Goal: Task Accomplishment & Management: Manage account settings

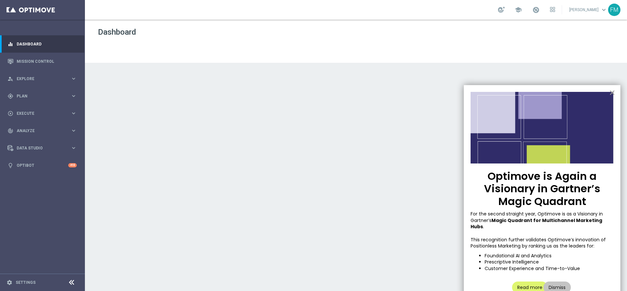
click at [612, 91] on button "×" at bounding box center [612, 92] width 6 height 10
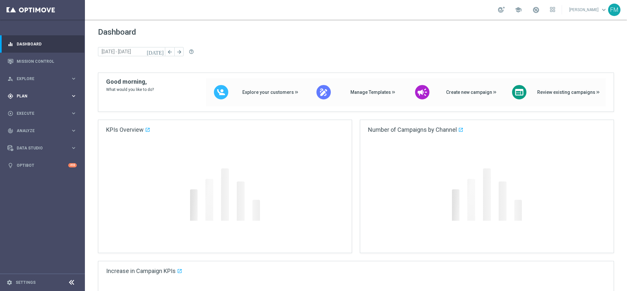
click at [32, 95] on span "Plan" at bounding box center [44, 96] width 54 height 4
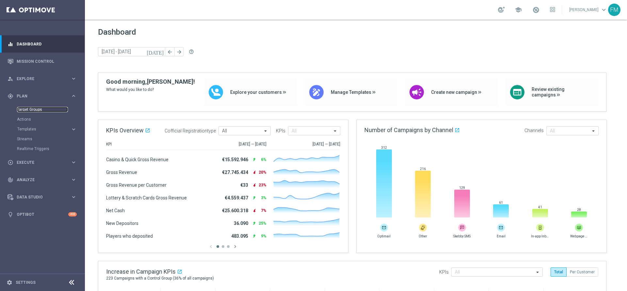
click at [23, 109] on link "Target Groups" at bounding box center [42, 109] width 51 height 5
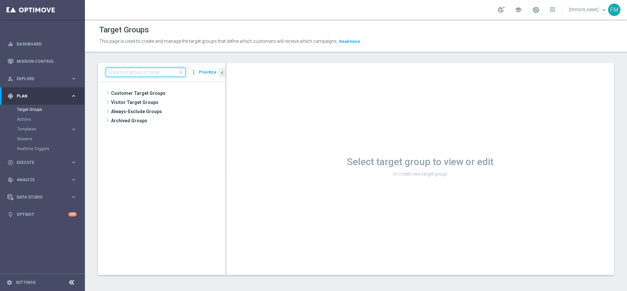
click at [139, 68] on input at bounding box center [146, 72] width 80 height 9
paste input "Reactivated Silver Activity days 1-2 DinR 1-7"
click at [131, 73] on input "Reactivated Silver Activity days 1-2 DinR 1-" at bounding box center [146, 72] width 80 height 9
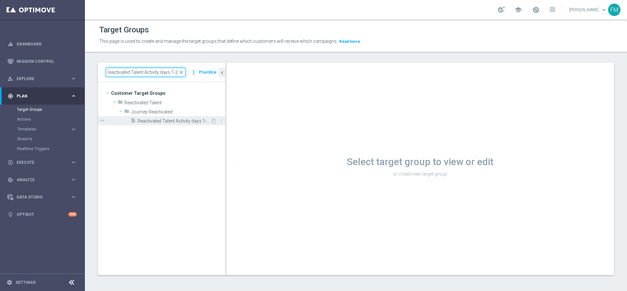
type input "Reactivated Talent Activity days 1-2 DinR 1-"
click at [198, 123] on span "Reactivated Talent Activity days 1-2 DinR 1-7" at bounding box center [174, 121] width 73 height 6
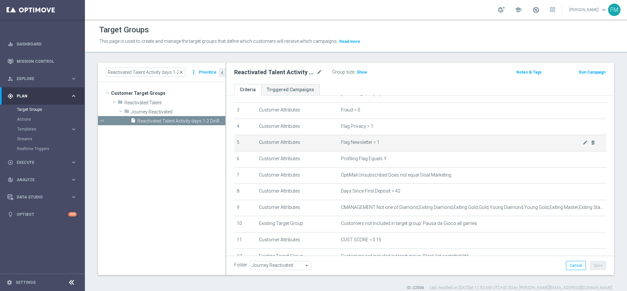
scroll to position [33, 0]
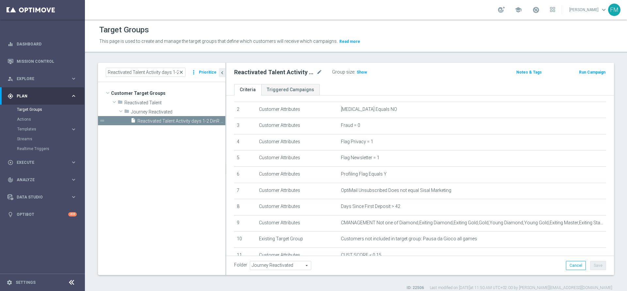
click at [181, 73] on span "close" at bounding box center [181, 72] width 5 height 5
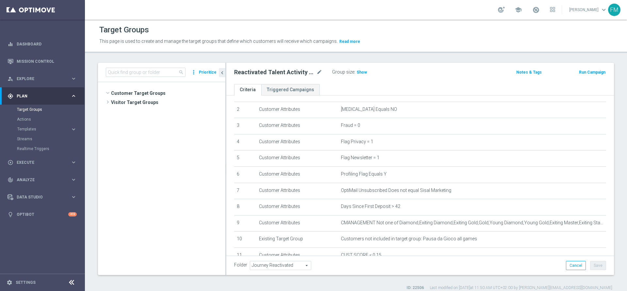
scroll to position [142, 0]
click at [144, 72] on input at bounding box center [146, 72] width 80 height 9
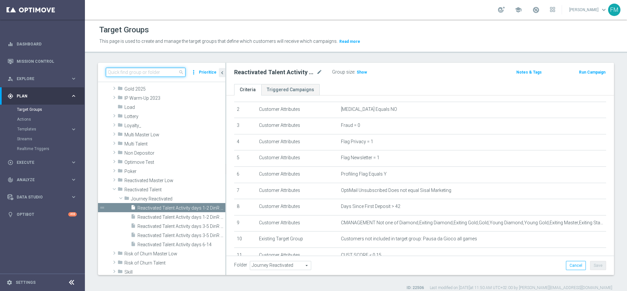
paste input "Churn 0-12M Talent ggr nb > 30 1st NO Sport"
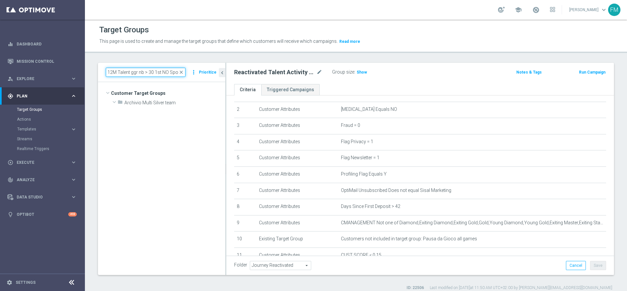
scroll to position [0, 0]
type input "Churn 0-12M Talent ggr nb > 30 1st NO Sport"
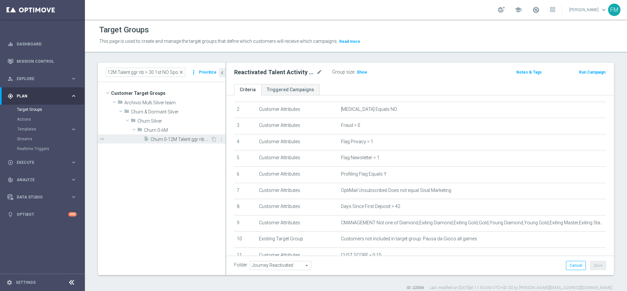
click at [169, 139] on span "Churn 0-12M Talent ggr nb > 30 1st NO Sport" at bounding box center [181, 140] width 60 height 6
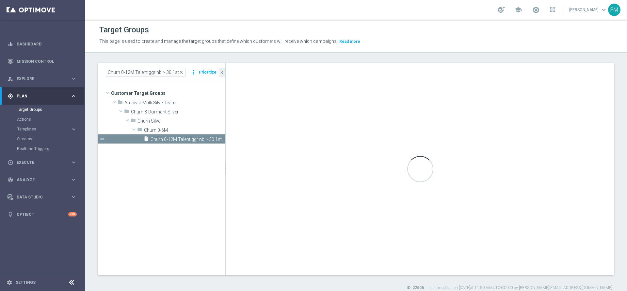
type input "Churn 0-6M"
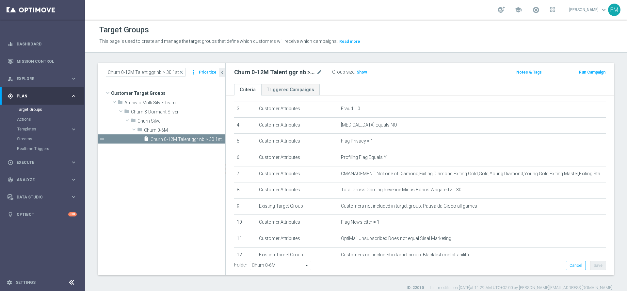
scroll to position [33, 0]
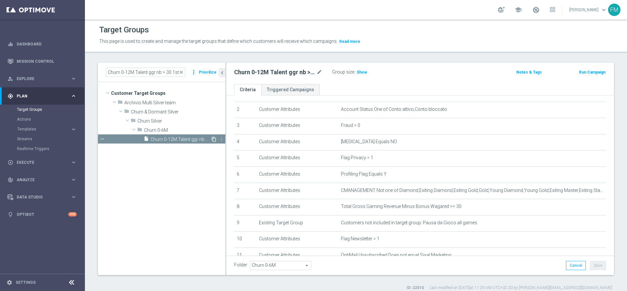
click at [213, 139] on icon "content_copy" at bounding box center [213, 139] width 5 height 5
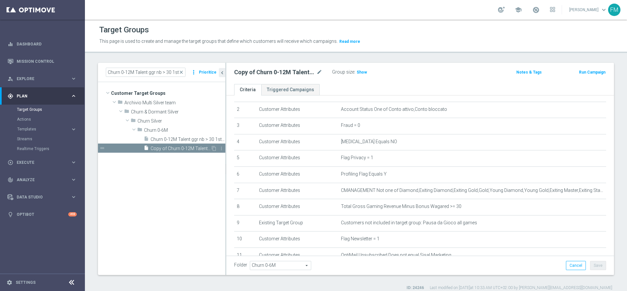
click at [192, 150] on span "Copy of Churn 0-12M Talent ggr nb > 30 1st NO Sport" at bounding box center [181, 149] width 60 height 6
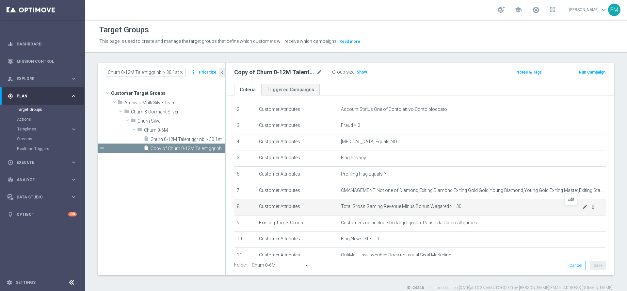
click at [583, 209] on icon "mode_edit" at bounding box center [585, 206] width 5 height 5
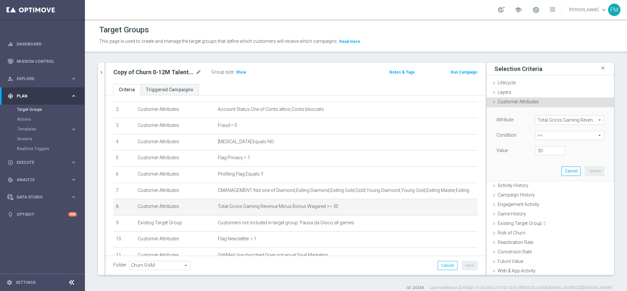
click at [547, 134] on span ">=" at bounding box center [570, 135] width 68 height 8
click at [555, 196] on span "between" at bounding box center [570, 195] width 62 height 5
type input "between"
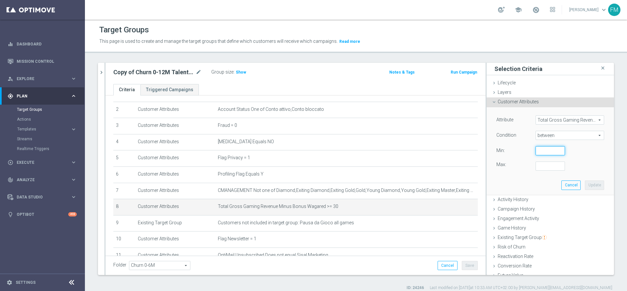
click at [537, 148] on input "number" at bounding box center [550, 150] width 29 height 9
type input "0"
click at [537, 165] on input "number" at bounding box center [550, 165] width 29 height 9
type input "29.9999"
click at [585, 187] on button "Update" at bounding box center [594, 184] width 19 height 9
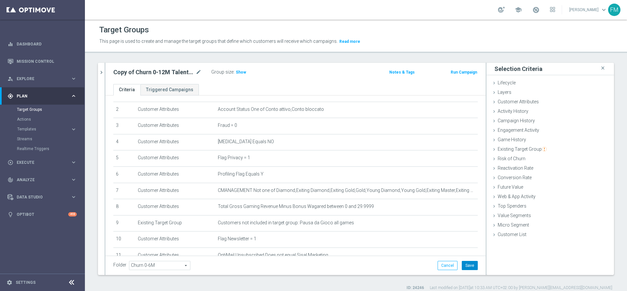
click at [466, 266] on button "Save" at bounding box center [470, 265] width 16 height 9
click at [199, 73] on icon "mode_edit" at bounding box center [199, 72] width 6 height 8
click at [135, 72] on input "Copy of Churn 0-12M Talent ggr nb > 30 1st NO Sport" at bounding box center [157, 72] width 88 height 9
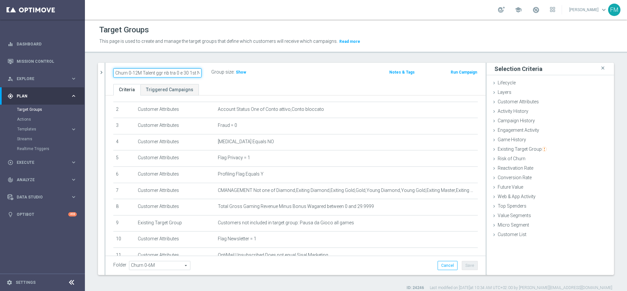
click at [188, 72] on input "Churn 0-12M Talent ggr nb tra 0 e 30 1st NO Sport" at bounding box center [157, 72] width 88 height 9
type input "Churn 0-12M Talent ggr nb tra 0 e 29 1st NO Sport"
click at [299, 87] on ul "Criteria Triggered Campaigns" at bounding box center [296, 89] width 380 height 11
click at [459, 260] on div "Folder Churn 0-6M Churn 0-6M arrow_drop_down search Cancel Save Saving..." at bounding box center [296, 264] width 380 height 19
click at [465, 269] on button "Save" at bounding box center [470, 265] width 16 height 9
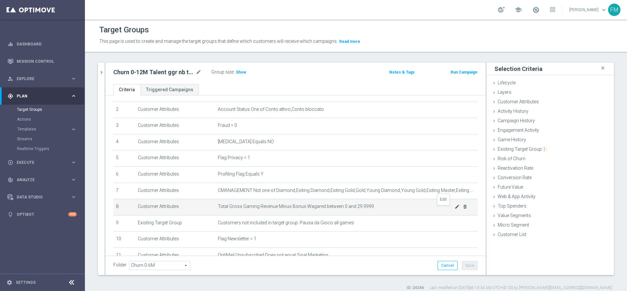
click at [455, 209] on icon "mode_edit" at bounding box center [457, 206] width 5 height 5
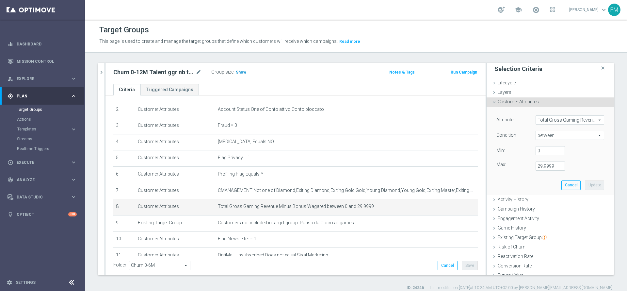
click at [238, 73] on span "Show" at bounding box center [241, 72] width 10 height 5
click at [439, 209] on span "Total Gross Gaming Revenue Minus Bonus Wagared between 0 and 29.9999" at bounding box center [336, 207] width 237 height 6
click at [455, 209] on icon "mode_edit" at bounding box center [457, 206] width 5 height 5
click at [549, 165] on input "30" at bounding box center [550, 165] width 29 height 9
click at [539, 167] on input "30" at bounding box center [550, 165] width 29 height 9
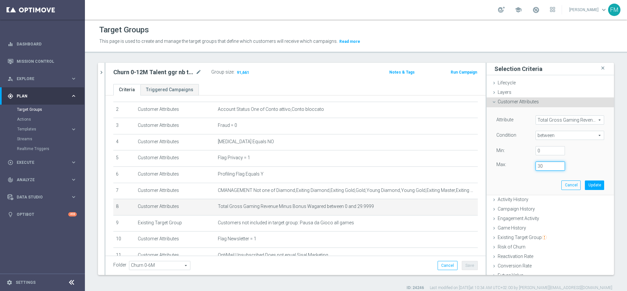
type input "3"
type input "29"
click at [585, 186] on button "Update" at bounding box center [594, 184] width 19 height 9
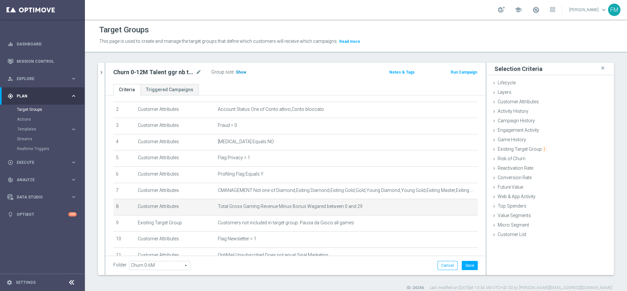
click at [236, 71] on span "Show" at bounding box center [241, 72] width 10 height 5
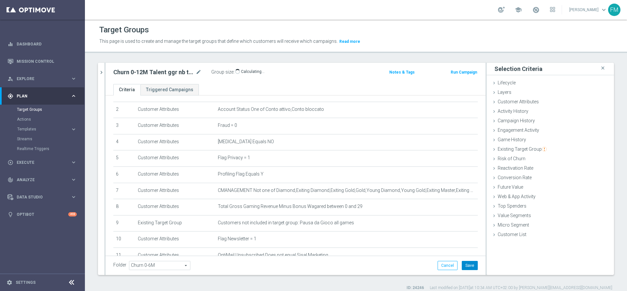
click at [467, 267] on button "Save" at bounding box center [470, 265] width 16 height 9
click at [197, 71] on icon "mode_edit" at bounding box center [199, 72] width 6 height 8
click at [103, 67] on button "chevron_right" at bounding box center [101, 72] width 7 height 19
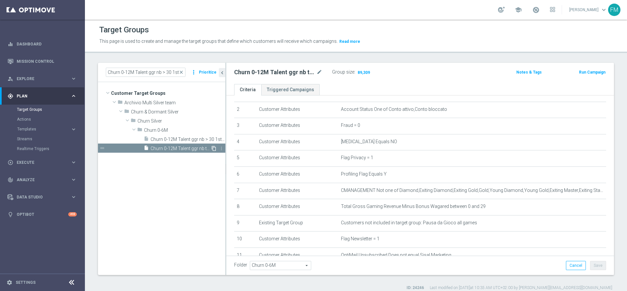
click at [214, 148] on icon "content_copy" at bounding box center [213, 148] width 5 height 5
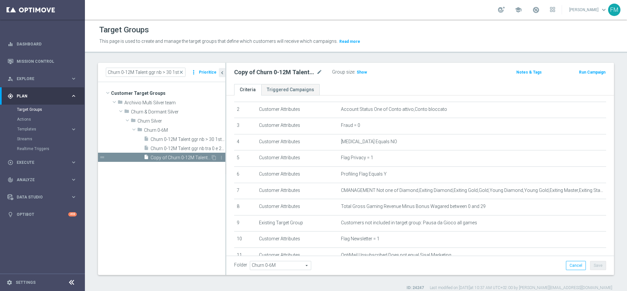
click at [182, 153] on div "insert_drive_file Copy of Churn 0-12M Talent ggr nb tra 0 e 29 1st NO Sport" at bounding box center [177, 157] width 67 height 9
click at [322, 74] on icon "mode_edit" at bounding box center [320, 72] width 6 height 8
click at [247, 74] on input "Copy of Churn 0-12M Talent ggr nb tra 0 e 29 1st NO Sport" at bounding box center [278, 72] width 88 height 9
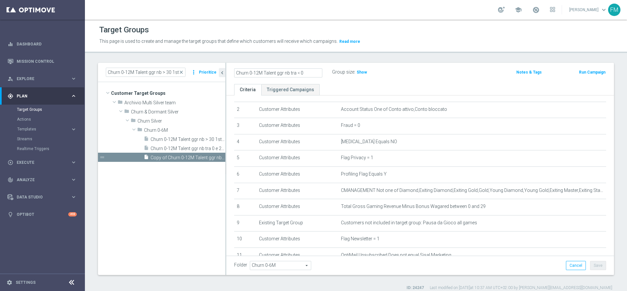
type input "Churn 0-12M Talent ggr nb tra < 0"
click at [415, 64] on div "Churn 0-12M Talent ggr nb tra < 0 Group size : Show Notes & Tags Run Campaign" at bounding box center [420, 73] width 388 height 21
click at [319, 70] on icon "mode_edit" at bounding box center [320, 72] width 6 height 8
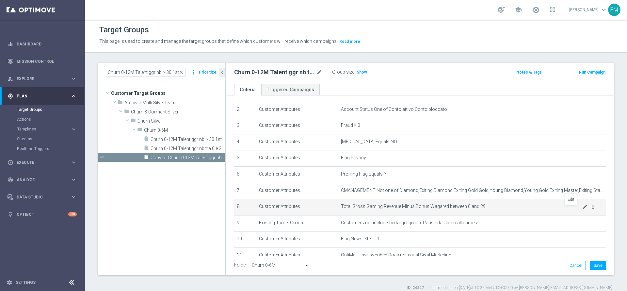
click at [583, 208] on icon "mode_edit" at bounding box center [585, 206] width 5 height 5
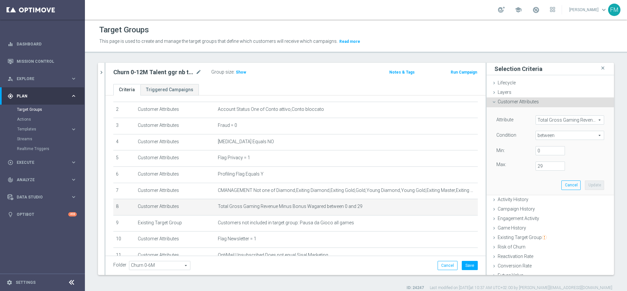
click at [544, 136] on span "between" at bounding box center [570, 135] width 68 height 8
click at [547, 154] on span "<=" at bounding box center [570, 153] width 62 height 5
type input "<="
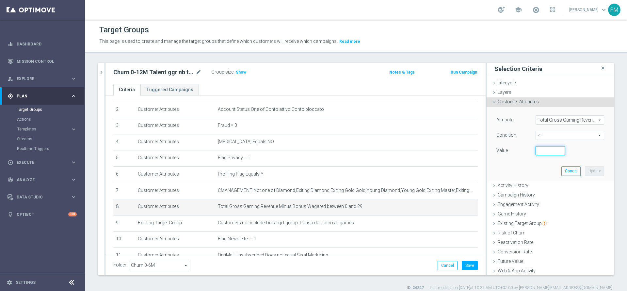
click at [538, 150] on input "number" at bounding box center [550, 150] width 29 height 9
type input "0"
click at [585, 170] on button "Update" at bounding box center [594, 170] width 19 height 9
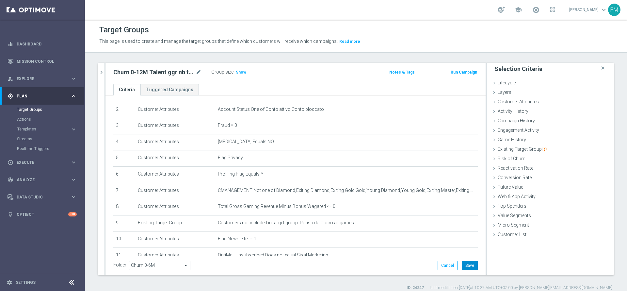
click at [462, 263] on button "Save" at bounding box center [470, 265] width 16 height 9
click at [239, 73] on span "Show" at bounding box center [241, 72] width 10 height 5
click at [200, 70] on icon "mode_edit" at bounding box center [199, 72] width 6 height 8
click at [106, 69] on div "Churn 0-12M Talent ggr nb tra < 0 mode_edit Group size : 77,096 Notes & Tags Ru…" at bounding box center [296, 73] width 380 height 21
click at [98, 73] on div "Churn 0-12M Talent ggr nb > 30 1st NO Sport close more_vert Prioritize Customer…" at bounding box center [356, 177] width 542 height 228
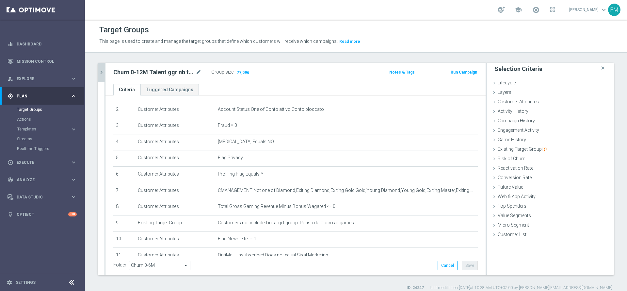
click at [103, 72] on icon "chevron_right" at bounding box center [101, 72] width 6 height 6
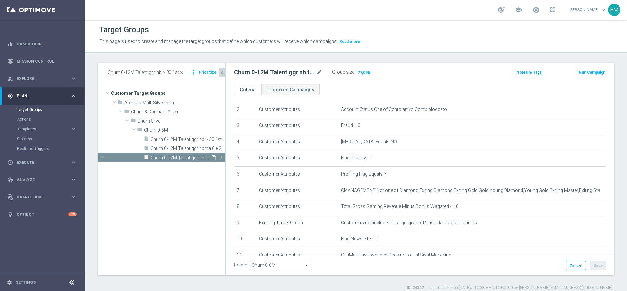
click at [213, 158] on icon "content_copy" at bounding box center [213, 157] width 5 height 5
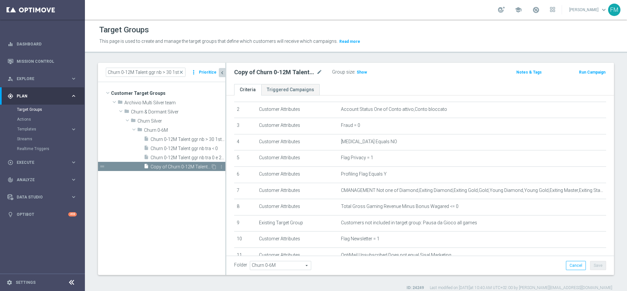
click at [200, 165] on span "Copy of Churn 0-12M Talent ggr nb tra < 0" at bounding box center [181, 167] width 60 height 6
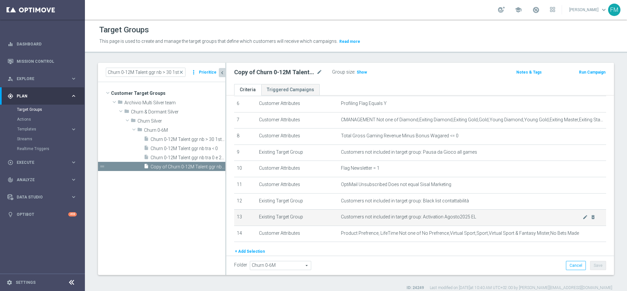
scroll to position [82, 0]
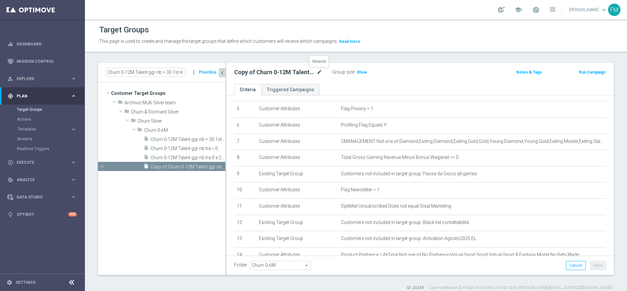
click at [319, 73] on icon "mode_edit" at bounding box center [320, 72] width 6 height 8
click at [252, 72] on input "Copy of Churn 0-12M Talent ggr nb tra < 0" at bounding box center [278, 72] width 88 height 9
type input "Churn 0-12M Talent ggr nb tra no NL"
click at [403, 73] on div "Churn 0-12M Talent ggr nb tra no NL Group size : Show" at bounding box center [356, 73] width 254 height 10
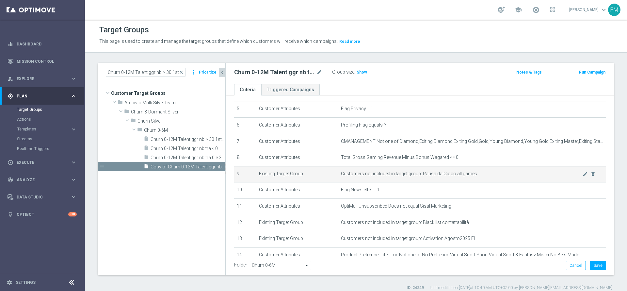
scroll to position [131, 0]
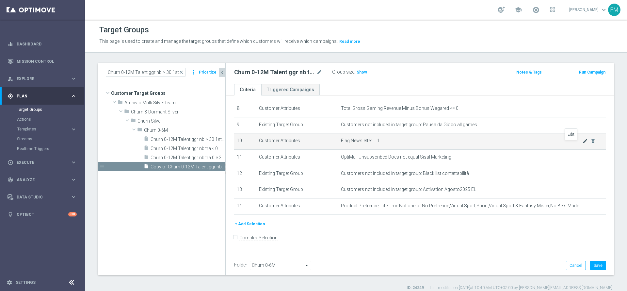
click at [583, 143] on icon "mode_edit" at bounding box center [585, 140] width 5 height 5
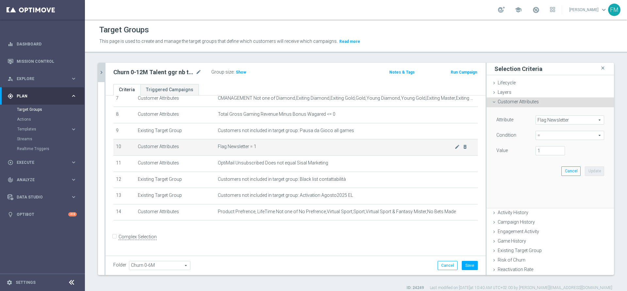
scroll to position [124, 0]
click at [536, 151] on input "1" at bounding box center [550, 150] width 29 height 9
type input "0"
click at [585, 171] on button "Update" at bounding box center [594, 170] width 19 height 9
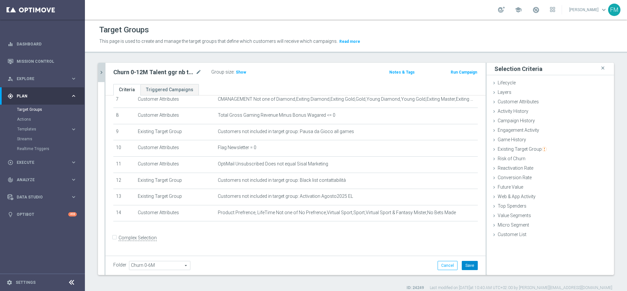
click at [468, 266] on button "Save" at bounding box center [470, 265] width 16 height 9
click at [102, 72] on icon "chevron_right" at bounding box center [101, 72] width 6 height 6
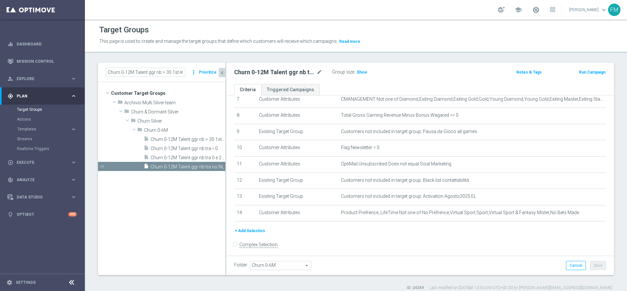
scroll to position [131, 0]
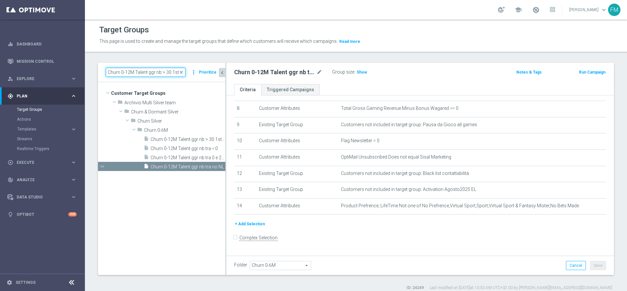
click at [186, 70] on input "Churn 0-12M Talent ggr nb > 30 1st NO Sport" at bounding box center [146, 72] width 80 height 9
click at [183, 72] on span "close" at bounding box center [181, 72] width 5 height 5
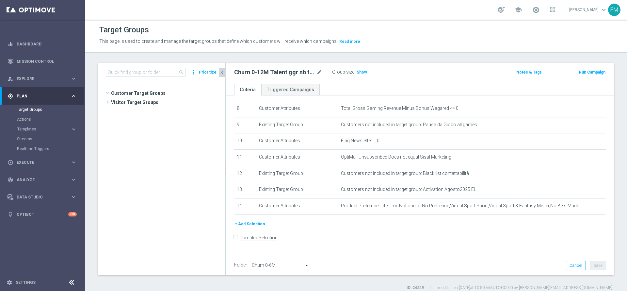
scroll to position [405, 0]
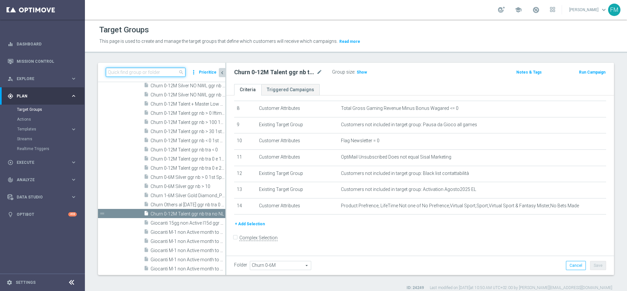
click at [147, 72] on input at bounding box center [146, 72] width 80 height 9
paste input "Reactivated Talent ggr nb lm > 0 no NL"
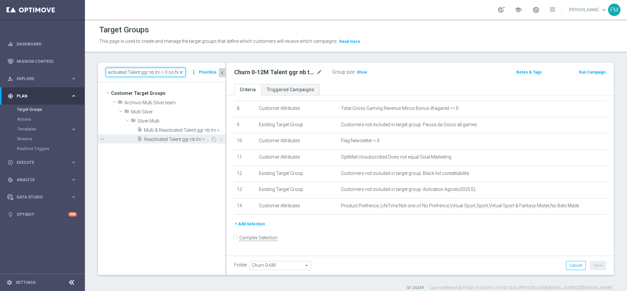
type input "Reactivated Talent ggr nb lm > 0 no NL"
click at [179, 136] on div "insert_drive_file Reactivated Talent ggr nb lm > 0 no NL" at bounding box center [173, 138] width 73 height 9
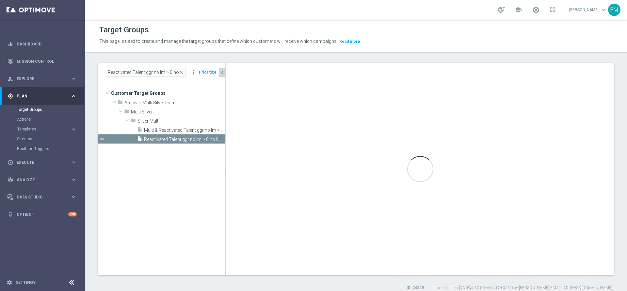
checkbox input "true"
type input "Silver Multi"
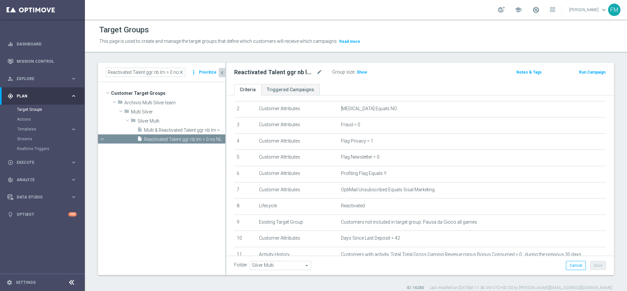
scroll to position [49, 0]
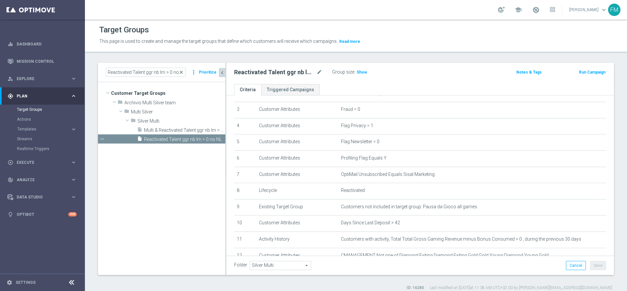
click at [181, 72] on span "close" at bounding box center [181, 72] width 5 height 5
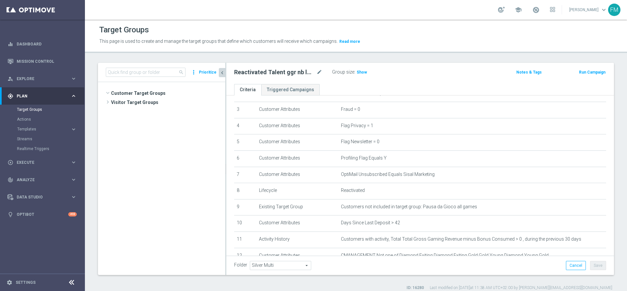
scroll to position [1178, 0]
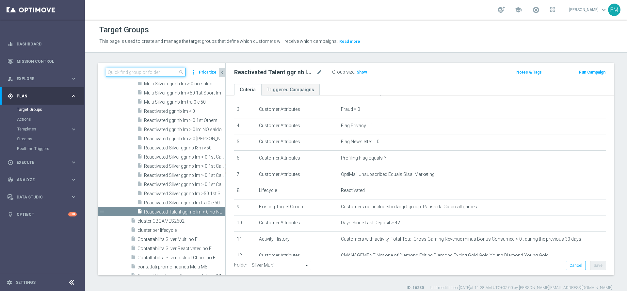
click at [163, 73] on input at bounding box center [146, 72] width 80 height 9
paste input "Churn 0-12M Talent ggr nb tra < 0"
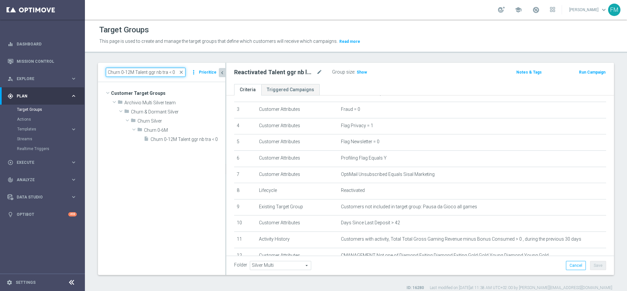
scroll to position [0, 0]
click at [147, 71] on input "Churn 0-12M Talent no NL" at bounding box center [146, 72] width 80 height 9
type input "Churn 0-12M Talent ggr no NL"
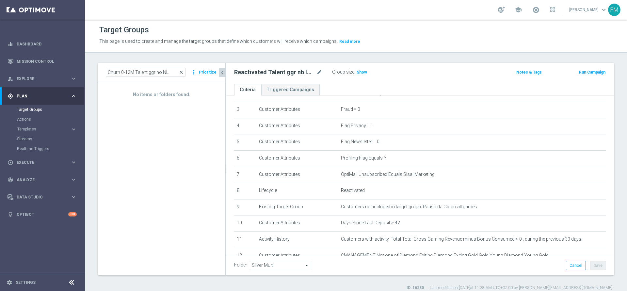
click at [181, 72] on span "close" at bounding box center [181, 72] width 5 height 5
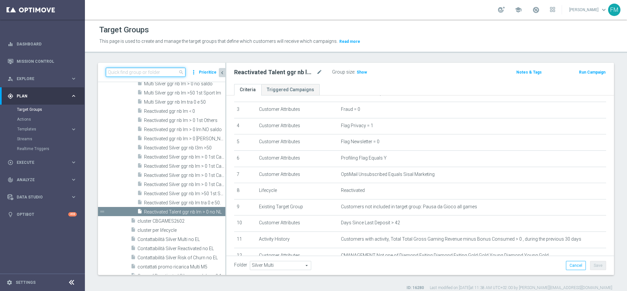
paste input "Churn 0-12M Talent ggr nb tra < 0"
click at [164, 71] on input "Churn 0-12M Talent ggr nb tra < 0" at bounding box center [146, 72] width 80 height 9
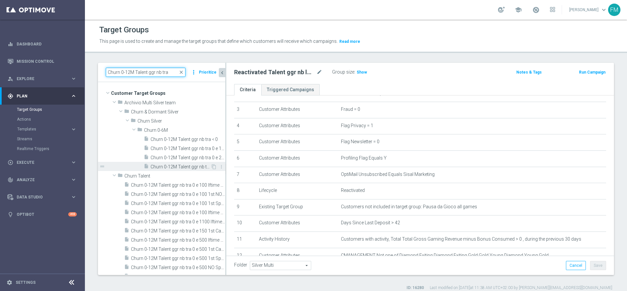
type input "Churn 0-12M Talent ggr nb tra"
click at [194, 165] on span "Churn 0-12M Talent ggr nb tra no NL" at bounding box center [181, 167] width 60 height 6
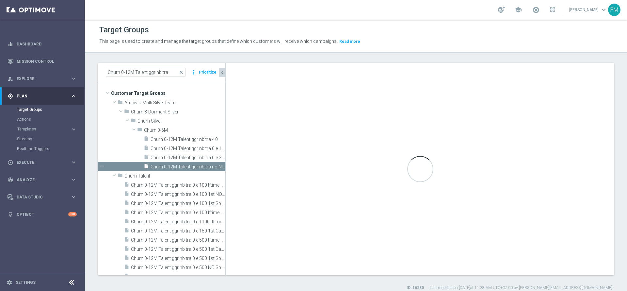
checkbox input "false"
type input "Churn 0-6M"
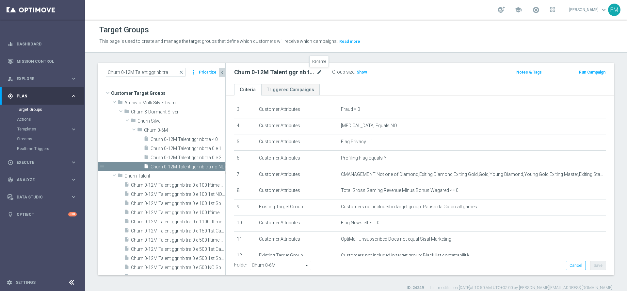
click at [322, 73] on icon "mode_edit" at bounding box center [320, 72] width 6 height 8
click at [317, 72] on input "Churn 0-12M Talent ggr nb tra no NL" at bounding box center [278, 72] width 88 height 9
click at [298, 73] on input "Churn 0-12M Talent ggr nb tra no NL" at bounding box center [278, 72] width 88 height 9
type input "Churn 0-12M Talent no NL"
click at [417, 82] on div "Churn 0-12M Talent no NL Group size : Show Notes & Tags Run Campaign" at bounding box center [420, 73] width 388 height 21
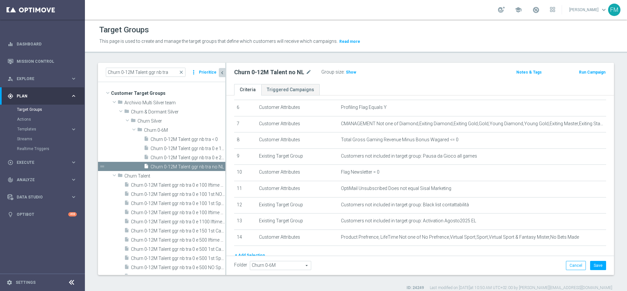
scroll to position [112, 0]
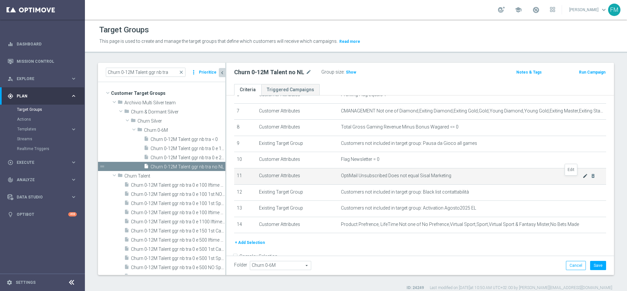
click at [583, 178] on icon "mode_edit" at bounding box center [585, 175] width 5 height 5
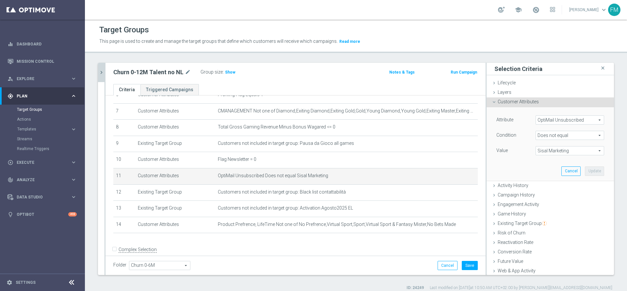
click at [548, 136] on span "Does not equal" at bounding box center [570, 135] width 68 height 8
click at [558, 186] on span "Equals" at bounding box center [570, 187] width 62 height 5
type input "Equals"
click at [541, 152] on span "Sisal Marketing" at bounding box center [570, 150] width 68 height 8
click at [541, 159] on span "Sisal Marketing" at bounding box center [570, 160] width 62 height 5
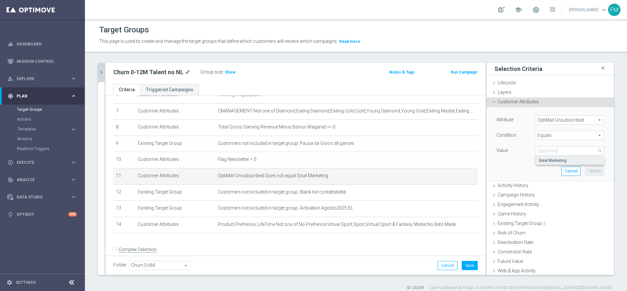
type input "Sisal Marketing"
click at [585, 167] on button "Update" at bounding box center [594, 170] width 19 height 9
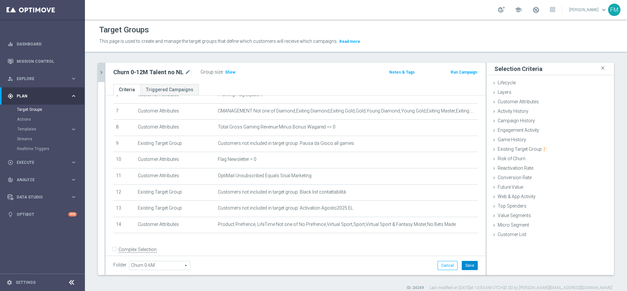
click at [462, 263] on button "Save" at bounding box center [470, 265] width 16 height 9
click at [229, 70] on span "Show" at bounding box center [230, 72] width 10 height 5
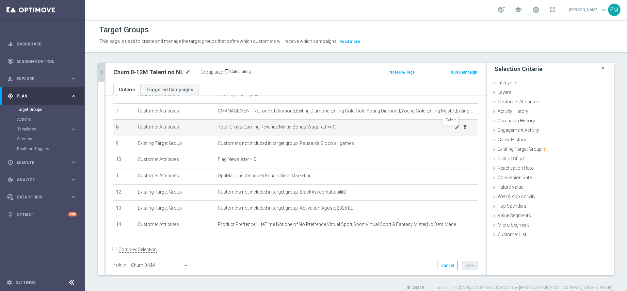
click at [463, 129] on icon "delete_forever" at bounding box center [465, 126] width 5 height 5
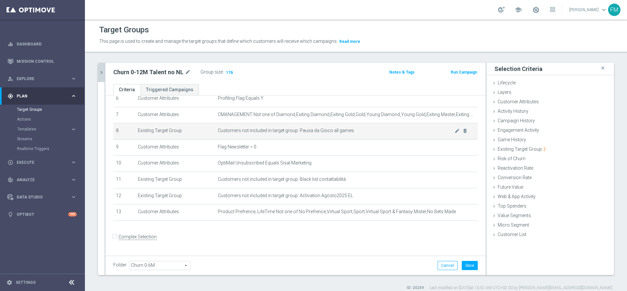
scroll to position [107, 0]
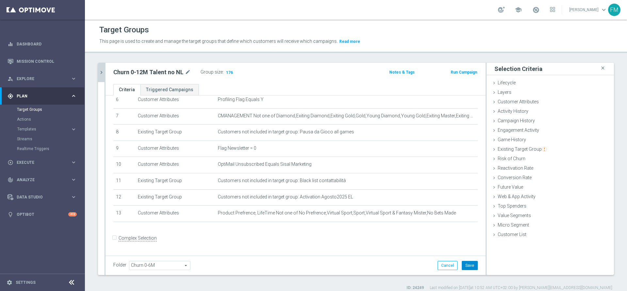
click at [469, 265] on button "Save" at bounding box center [470, 265] width 16 height 9
click at [186, 70] on icon "mode_edit" at bounding box center [188, 72] width 6 height 8
click at [97, 65] on div "Churn 0-12M Talent ggr nb tra close more_vert Prioritize Customer Target Groups…" at bounding box center [356, 177] width 542 height 228
click at [99, 66] on button "chevron_right" at bounding box center [101, 72] width 7 height 19
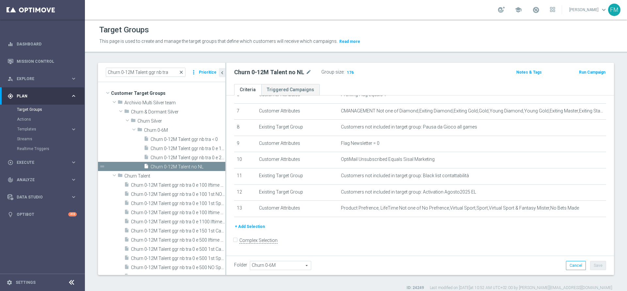
click at [183, 73] on span "close" at bounding box center [181, 72] width 5 height 5
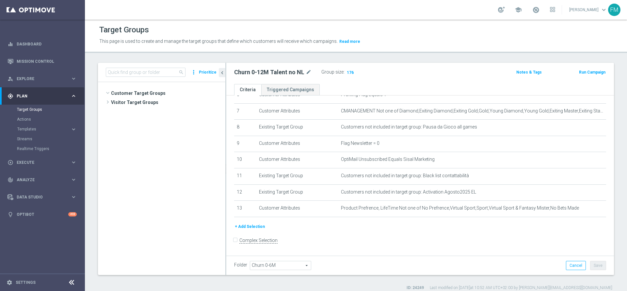
scroll to position [405, 0]
click at [169, 74] on input at bounding box center [146, 72] width 80 height 9
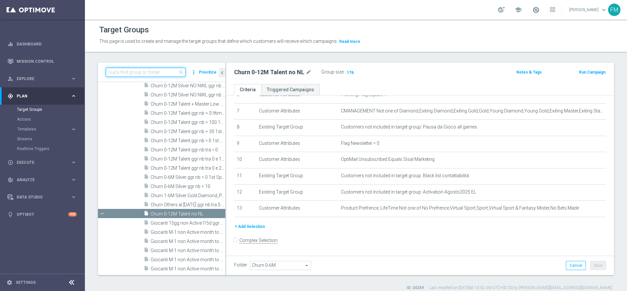
paste input "Churn 0-12M Talent no NL"
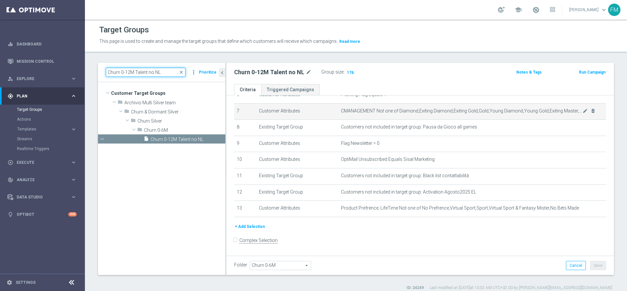
scroll to position [0, 0]
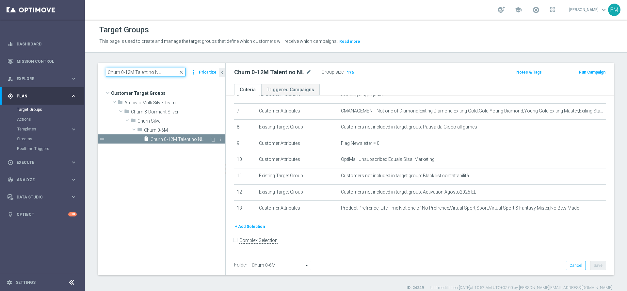
type input "Churn 0-12M Talent no NL"
click at [184, 140] on span "Churn 0-12M Talent no NL" at bounding box center [180, 140] width 59 height 6
click at [348, 69] on h3 "Show" at bounding box center [351, 72] width 12 height 7
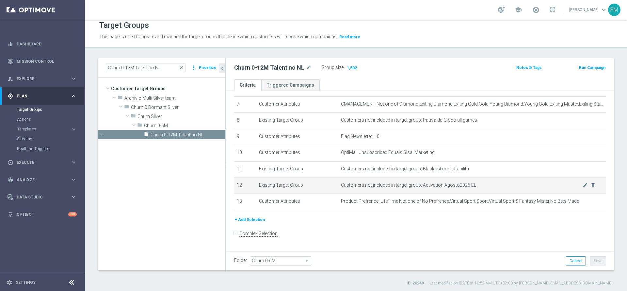
scroll to position [6, 0]
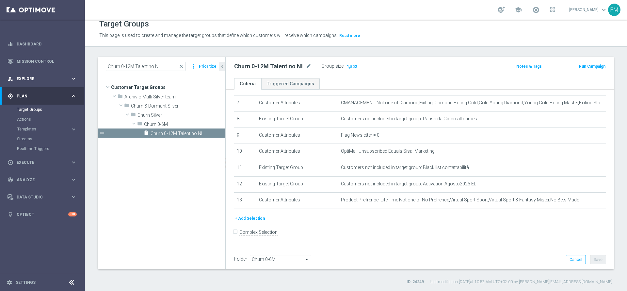
click at [39, 76] on div "person_search Explore" at bounding box center [39, 79] width 63 height 6
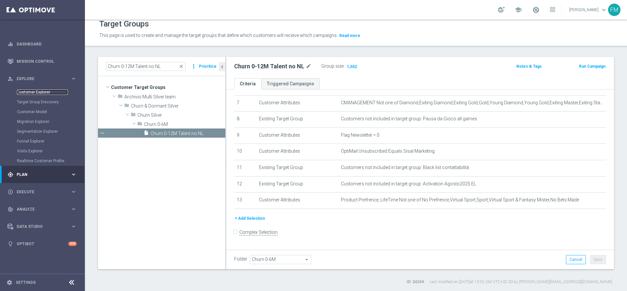
click at [32, 90] on link "Customer Explorer" at bounding box center [42, 92] width 51 height 5
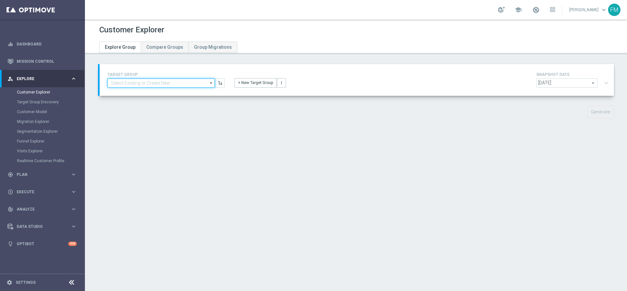
click at [152, 86] on input at bounding box center [160, 82] width 107 height 9
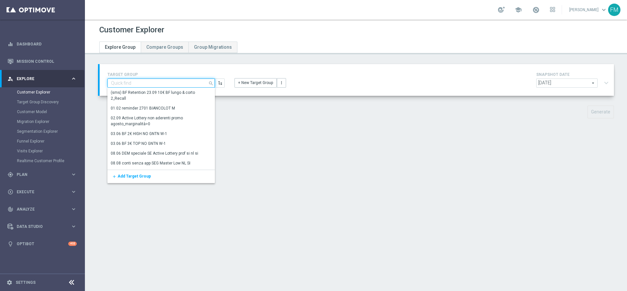
paste input "dem"
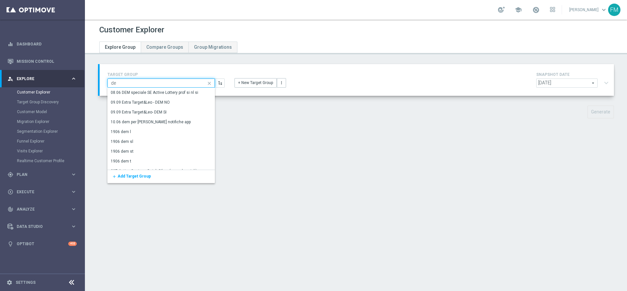
type input "d"
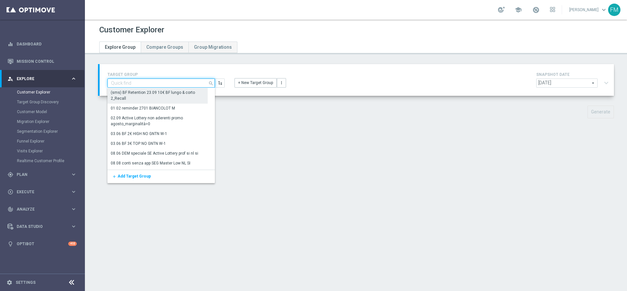
paste input "Churn 0-12M Talent no NL"
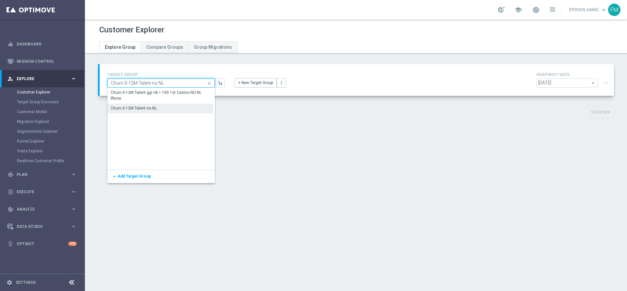
type input "Churn 0-12M Talent no NL"
click at [167, 112] on div "Churn 0-12M Talent no NL" at bounding box center [160, 108] width 106 height 9
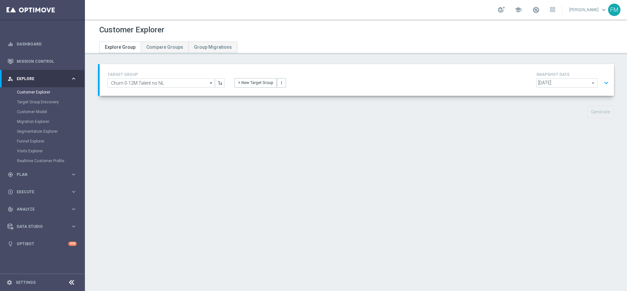
click at [602, 84] on button "expand_more" at bounding box center [606, 83] width 9 height 12
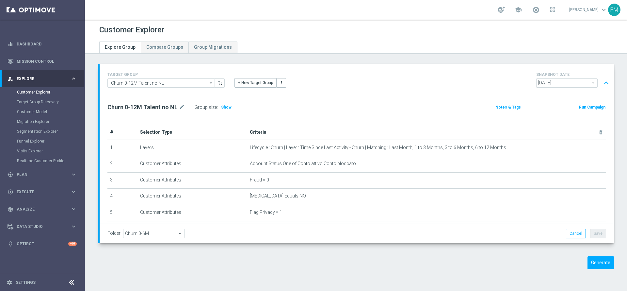
click at [602, 81] on button "expand_less" at bounding box center [606, 83] width 9 height 12
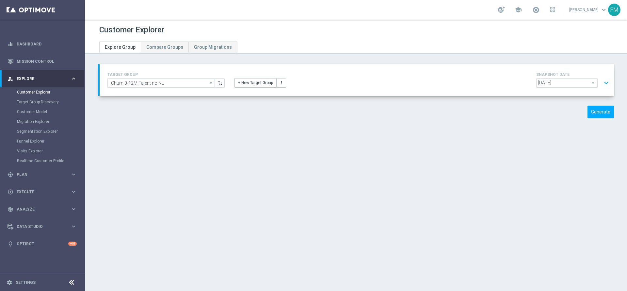
click at [601, 74] on h4 "SNAPSHOT DATE" at bounding box center [573, 74] width 75 height 5
click at [602, 82] on button "expand_more" at bounding box center [606, 83] width 9 height 12
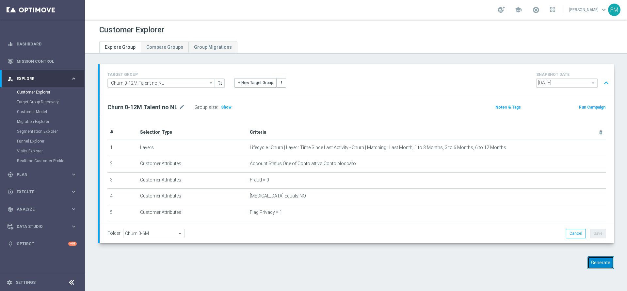
click at [593, 268] on button "Generate" at bounding box center [601, 262] width 26 height 13
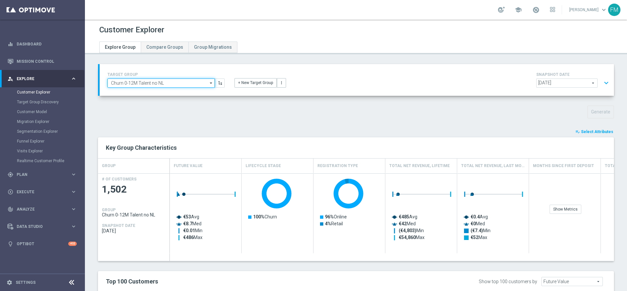
click at [186, 80] on input "Churn 0-12M Talent no NL" at bounding box center [160, 82] width 107 height 9
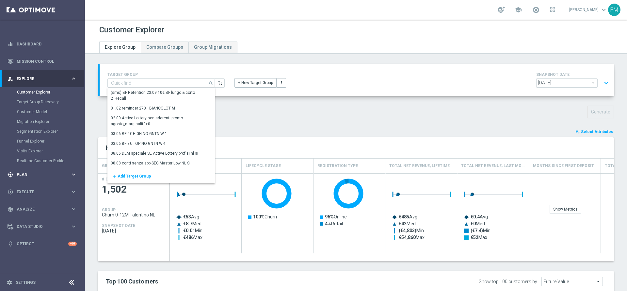
drag, startPoint x: 21, startPoint y: 165, endPoint x: 21, endPoint y: 177, distance: 12.1
click at [21, 168] on accordion "equalizer Dashboard Mission Control" at bounding box center [42, 143] width 84 height 217
type input "Churn 0-12M Talent no NL"
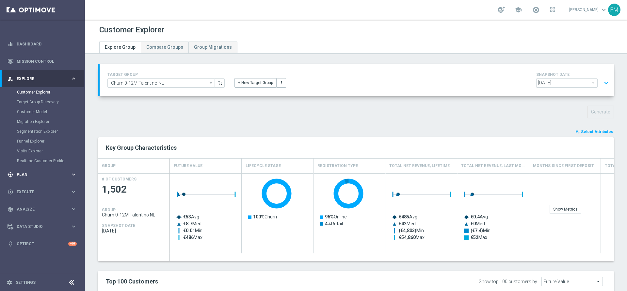
click at [21, 177] on div "gps_fixed Plan" at bounding box center [39, 174] width 63 height 6
click at [34, 107] on link "Target Groups" at bounding box center [42, 109] width 51 height 5
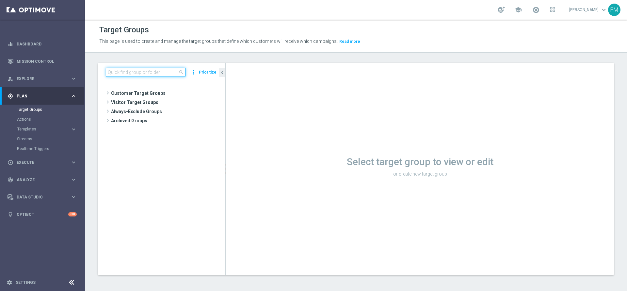
click at [112, 68] on input at bounding box center [146, 72] width 80 height 9
paste input "Multi Talent ggr nb lm > 0 1st Casino & GeV lm saldo"
type input "Multi Talent ggr nb lm > 0 1st Lotte"
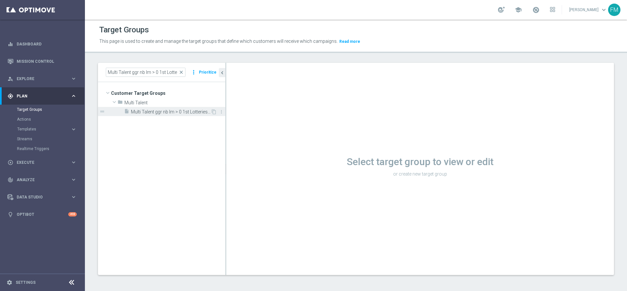
click at [189, 107] on div "insert_drive_file Multi Talent ggr nb lm > 0 1st Lotteries [PERSON_NAME]" at bounding box center [167, 111] width 87 height 9
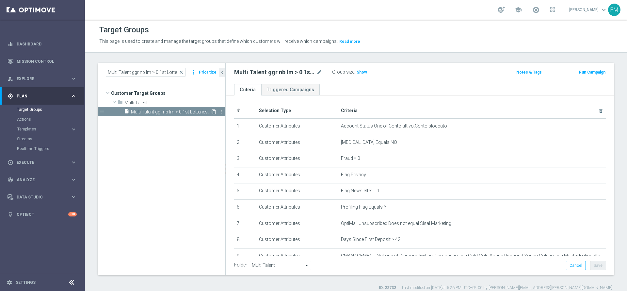
click at [216, 111] on icon "content_copy" at bounding box center [213, 111] width 5 height 5
click at [177, 107] on div "insert_drive_file Copy of Multi Talent ggr nb lm > 0 1st Lotteries [PERSON_NAME]" at bounding box center [167, 111] width 87 height 9
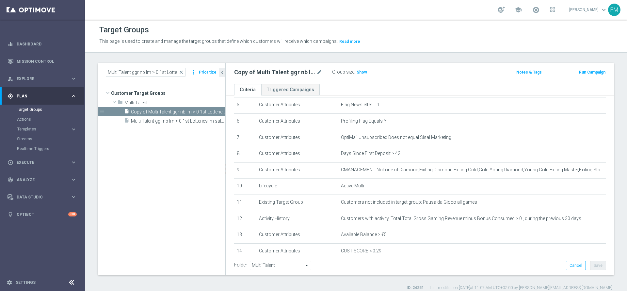
scroll to position [147, 0]
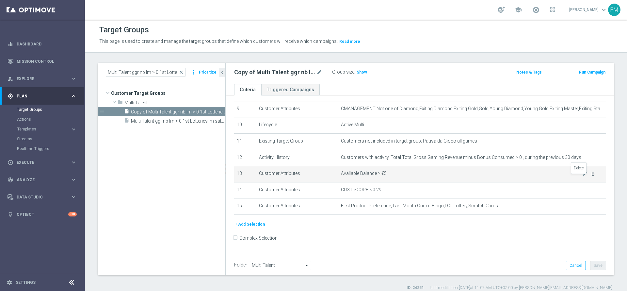
click at [591, 176] on icon "delete_forever" at bounding box center [593, 173] width 5 height 5
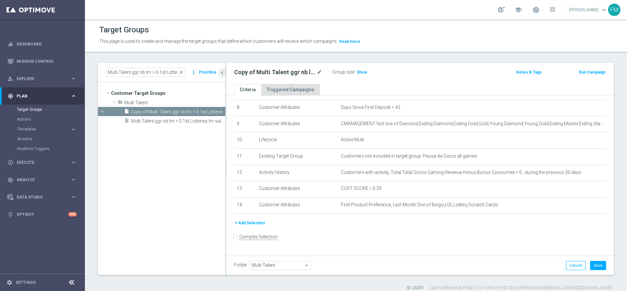
scroll to position [131, 0]
click at [318, 71] on icon "mode_edit" at bounding box center [320, 72] width 6 height 8
click at [246, 73] on input "Copy of Multi Talent ggr nb lm > 0 1st Lotteries [PERSON_NAME]" at bounding box center [278, 72] width 88 height 9
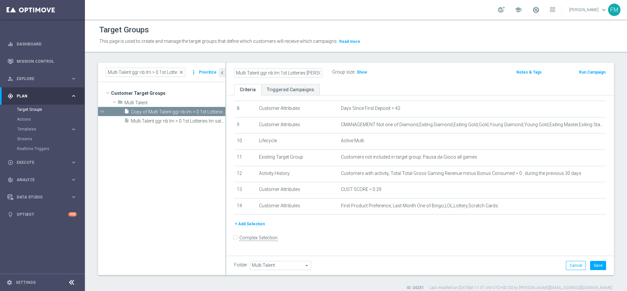
click at [319, 74] on input "Multi Talent ggr nb lm 1st Lotteries [PERSON_NAME]" at bounding box center [278, 72] width 88 height 9
type input "Multi Talent ggr nb lm 1st Lotteries"
click at [436, 84] on ul "Criteria Triggered Campaigns" at bounding box center [420, 89] width 388 height 11
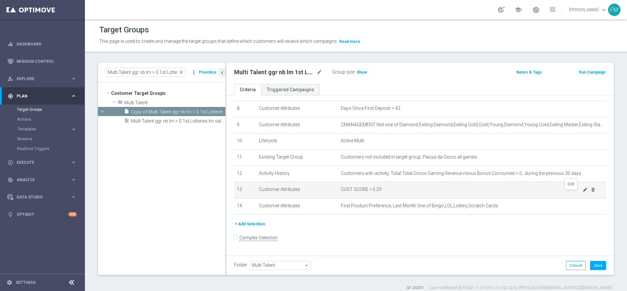
click at [583, 192] on icon "mode_edit" at bounding box center [585, 189] width 5 height 5
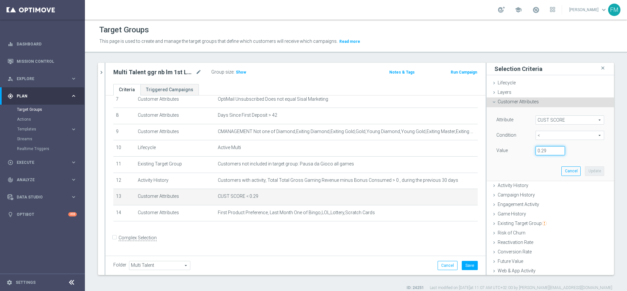
click at [538, 153] on input "0.29" at bounding box center [550, 150] width 29 height 9
type input "0.15"
click at [585, 169] on button "Update" at bounding box center [594, 170] width 19 height 9
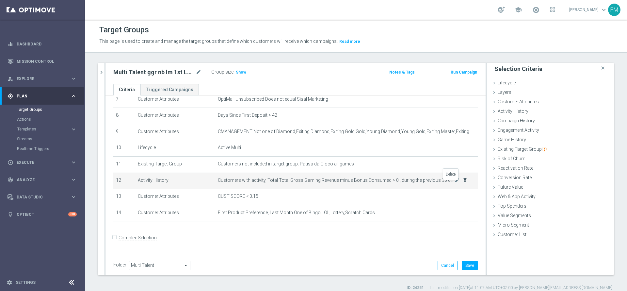
click at [463, 183] on icon "delete_forever" at bounding box center [465, 179] width 5 height 5
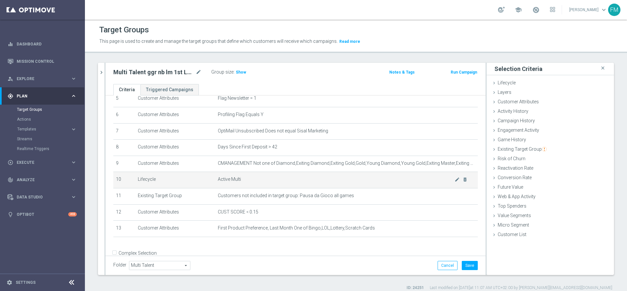
scroll to position [107, 0]
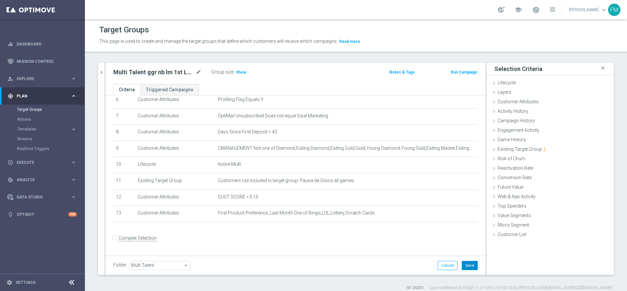
click at [465, 269] on button "Save" at bounding box center [470, 265] width 16 height 9
click at [239, 73] on span "Show" at bounding box center [241, 72] width 10 height 5
click at [199, 73] on icon "mode_edit" at bounding box center [199, 72] width 6 height 8
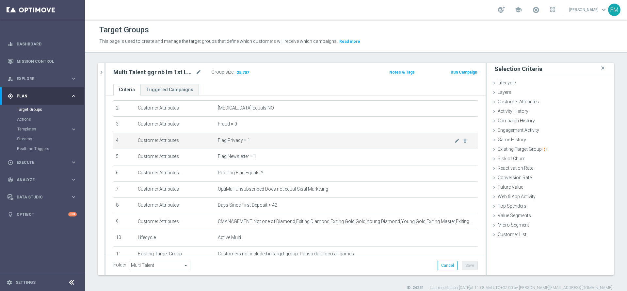
scroll to position [0, 0]
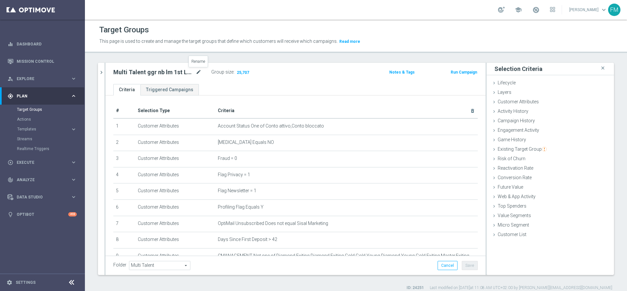
click at [201, 73] on icon "mode_edit" at bounding box center [199, 72] width 6 height 8
click at [38, 74] on div "person_search Explore keyboard_arrow_right" at bounding box center [42, 78] width 84 height 17
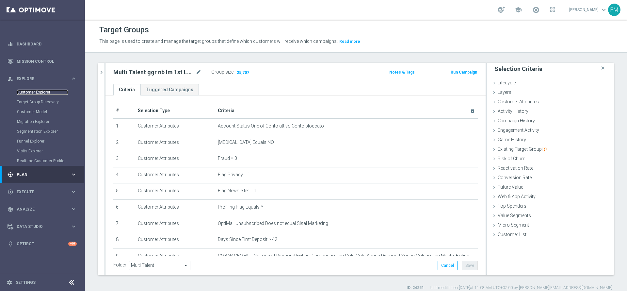
click at [33, 90] on link "Customer Explorer" at bounding box center [42, 92] width 51 height 5
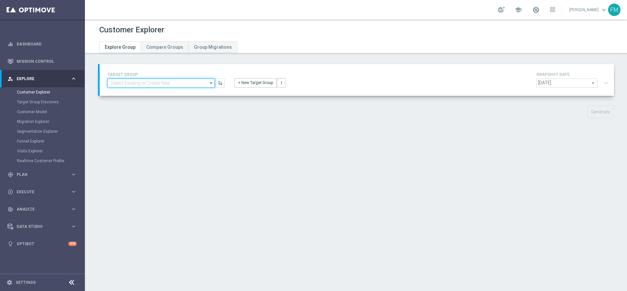
click at [160, 86] on input at bounding box center [160, 82] width 107 height 9
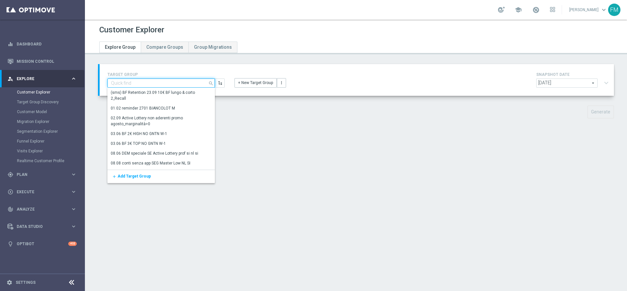
paste input "Multi Talent ggr nb lm 1st Lotteries"
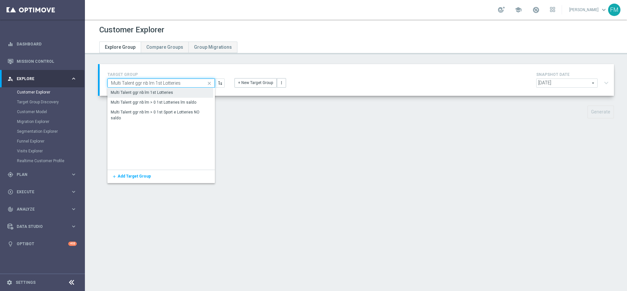
type input "Multi Talent ggr nb lm 1st Lotteries"
click at [160, 89] on div "Multi Talent ggr nb lm 1st Lotteries" at bounding box center [160, 93] width 106 height 10
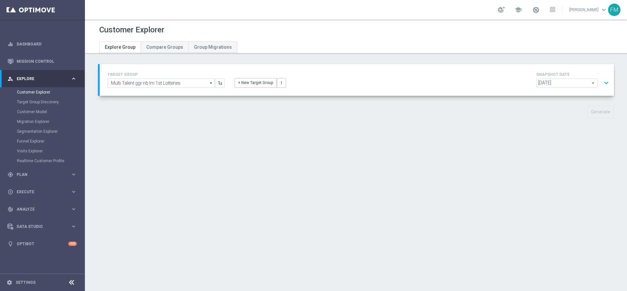
click at [602, 83] on button "expand_more" at bounding box center [606, 83] width 9 height 12
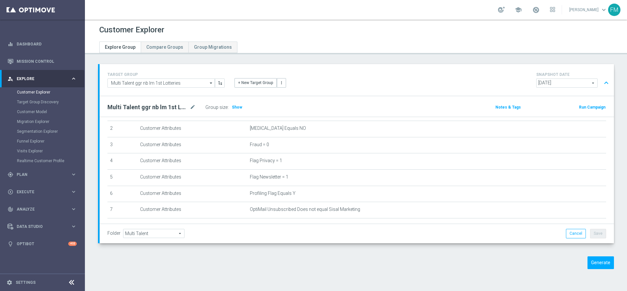
scroll to position [49, 0]
click at [28, 175] on span "Plan" at bounding box center [44, 174] width 54 height 4
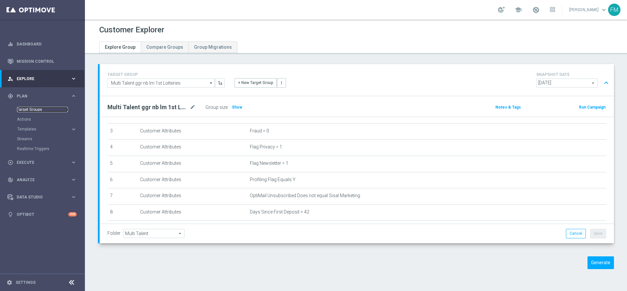
click at [30, 109] on link "Target Groups" at bounding box center [42, 109] width 51 height 5
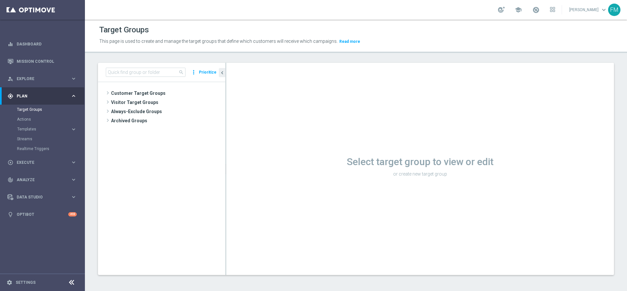
click at [138, 64] on div "search more_vert Prioritize" at bounding box center [161, 72] width 127 height 19
click at [138, 69] on input at bounding box center [146, 72] width 80 height 9
paste input "Multi Master Low saldo"
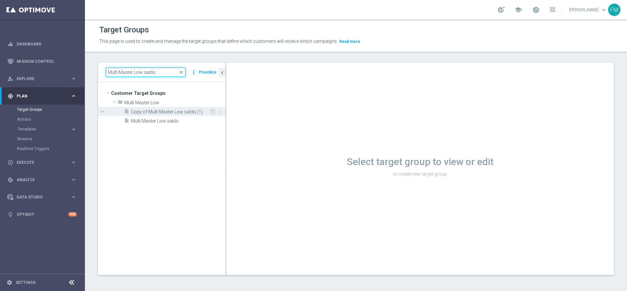
type input "Multi Master Low saldo"
click at [171, 111] on span "Copy of Multi Master Low saldo (1)" at bounding box center [170, 112] width 79 height 6
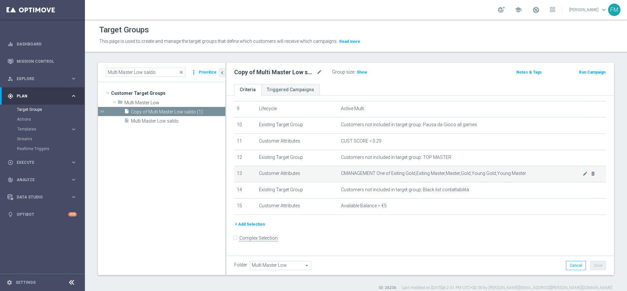
scroll to position [98, 0]
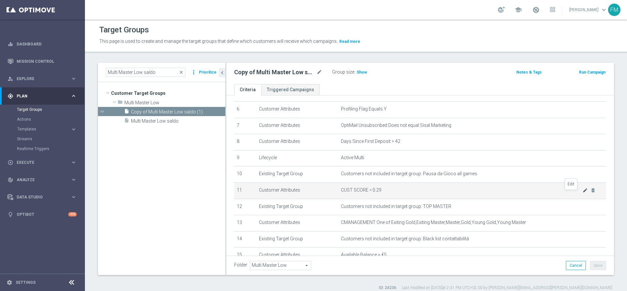
click at [583, 193] on icon "mode_edit" at bounding box center [585, 190] width 5 height 5
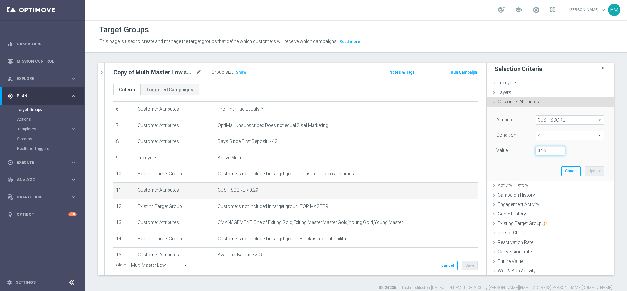
click at [542, 151] on input "0.29" at bounding box center [550, 150] width 29 height 9
type input "0.15"
click at [585, 169] on button "Update" at bounding box center [594, 170] width 19 height 9
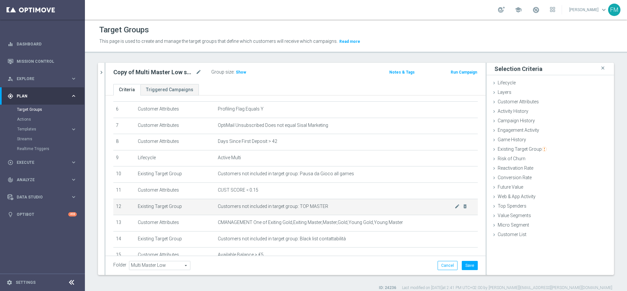
scroll to position [141, 0]
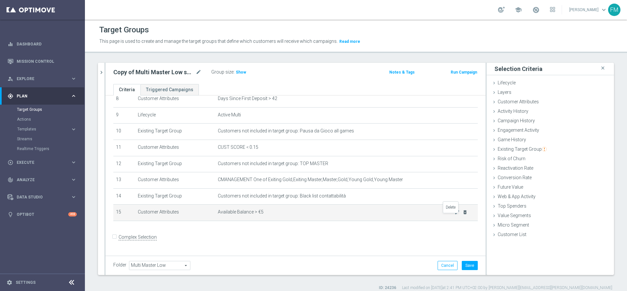
click at [463, 215] on icon "delete_forever" at bounding box center [465, 211] width 5 height 5
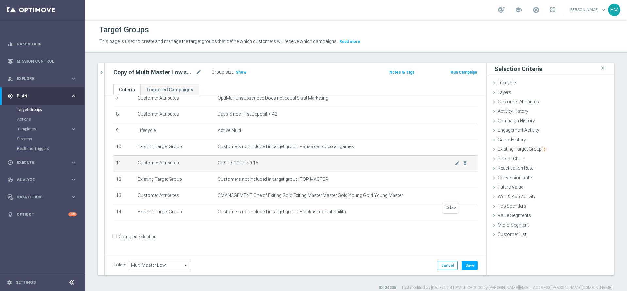
scroll to position [124, 0]
click at [527, 104] on span "Customer Attributes" at bounding box center [518, 101] width 41 height 5
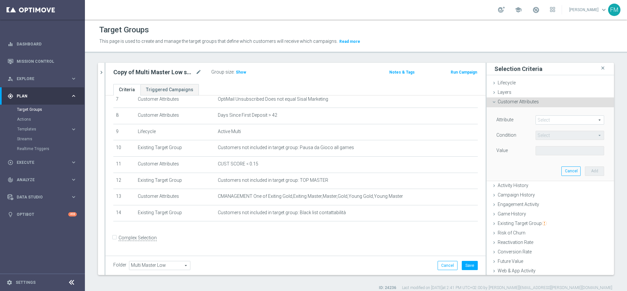
click at [566, 118] on span at bounding box center [570, 120] width 68 height 8
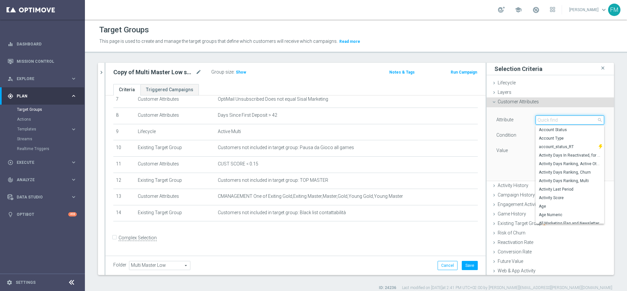
click at [566, 118] on input "search" at bounding box center [570, 119] width 69 height 9
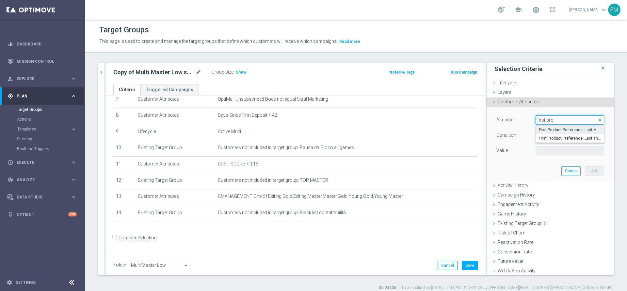
type input "first pro"
click at [561, 131] on span "First Product Preference, Last Month" at bounding box center [570, 129] width 62 height 5
type input "First Product Preference, Last Month"
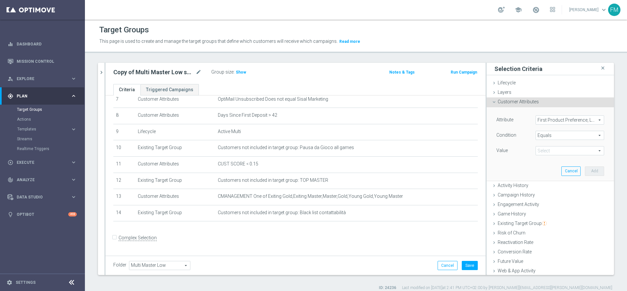
click at [547, 135] on span "Equals" at bounding box center [570, 135] width 68 height 8
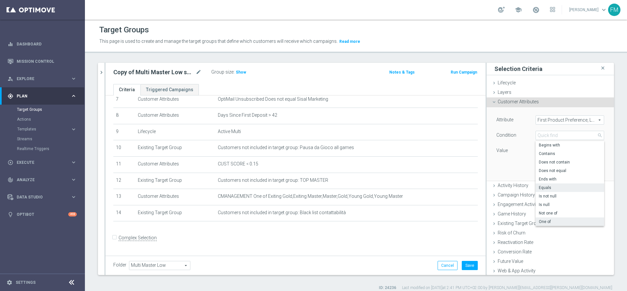
click at [550, 218] on label "One of" at bounding box center [570, 221] width 69 height 8
type input "One of"
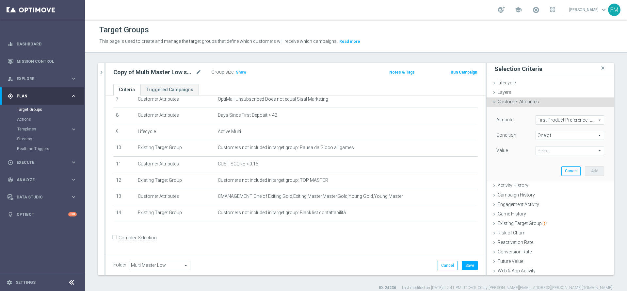
click at [545, 149] on span at bounding box center [570, 150] width 68 height 8
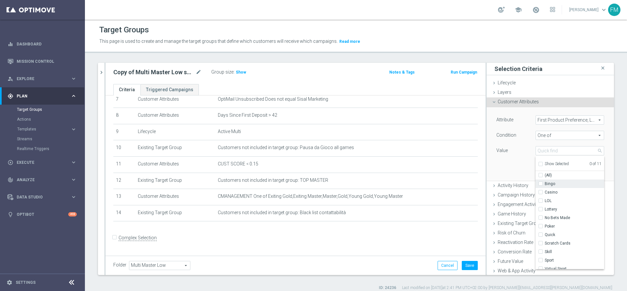
click at [545, 183] on label "Bingo" at bounding box center [574, 183] width 59 height 8
click at [541, 183] on input "Bingo" at bounding box center [543, 184] width 4 height 4
checkbox input "true"
type input "Bingo"
click at [545, 200] on label "LOL" at bounding box center [574, 200] width 59 height 8
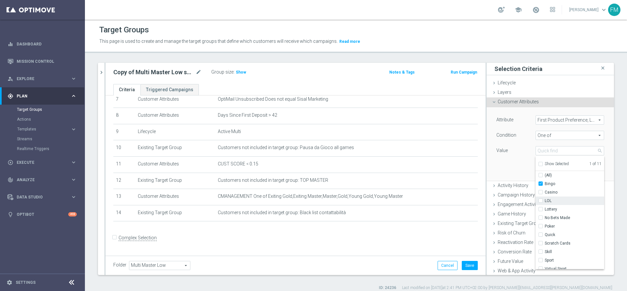
click at [541, 200] on input "LOL" at bounding box center [543, 201] width 4 height 4
checkbox input "true"
type input "Selected 2 of 11"
click at [541, 208] on input "Lottery" at bounding box center [543, 209] width 4 height 4
checkbox input "true"
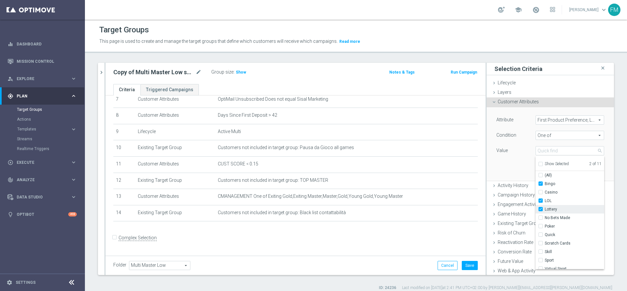
type input "Selected 3 of 11"
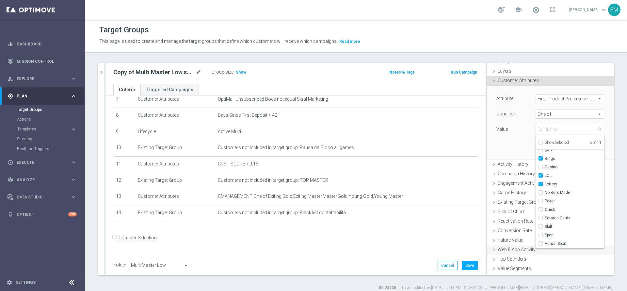
scroll to position [39, 0]
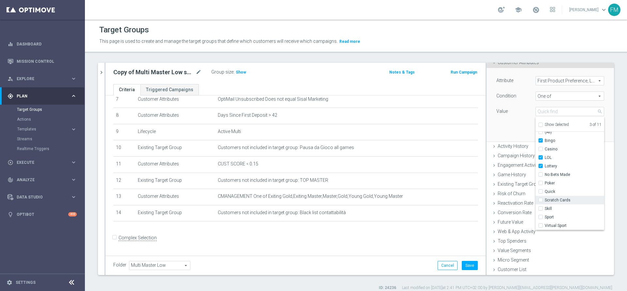
click at [541, 199] on input "Scratch Cards" at bounding box center [543, 200] width 4 height 4
checkbox input "true"
type input "Selected 4 of 11"
click at [493, 119] on div "Attribute First Product Preference, Last Month First Product Preference, Last M…" at bounding box center [551, 104] width 118 height 73
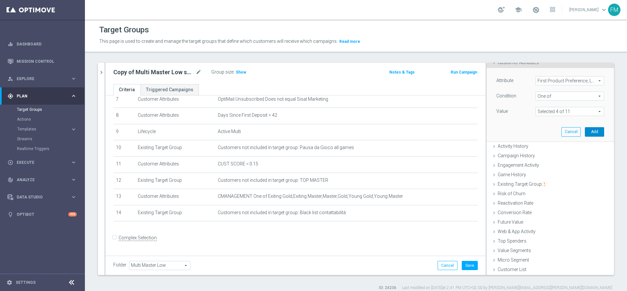
click at [585, 131] on button "Add" at bounding box center [594, 131] width 19 height 9
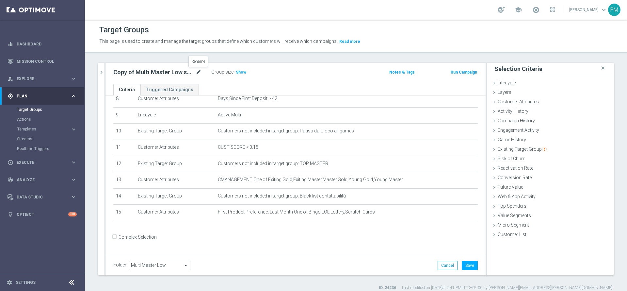
click at [197, 72] on icon "mode_edit" at bounding box center [199, 72] width 6 height 8
click at [197, 73] on input "Copy of Multi Master Low saldo (1)" at bounding box center [157, 72] width 88 height 9
click at [133, 73] on input "Copy of Multi Master Low 1st Lottery" at bounding box center [157, 72] width 88 height 9
type input "Multi Master Low 1st Lottery"
click at [462, 265] on button "Save" at bounding box center [470, 265] width 16 height 9
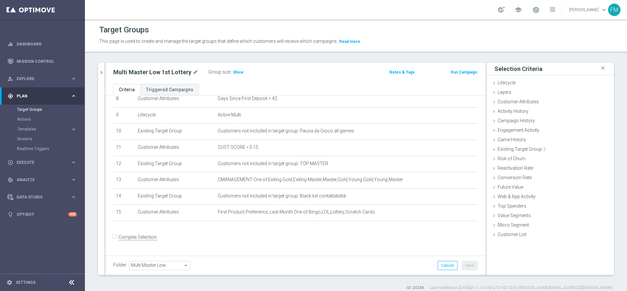
click at [197, 70] on div "Multi Master Low 1st Lottery mode_edit" at bounding box center [160, 72] width 95 height 9
click at [193, 71] on icon "mode_edit" at bounding box center [196, 72] width 6 height 8
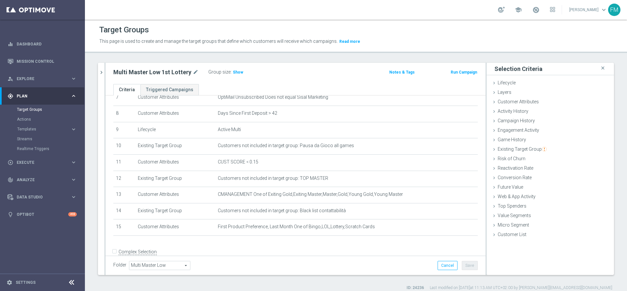
scroll to position [141, 0]
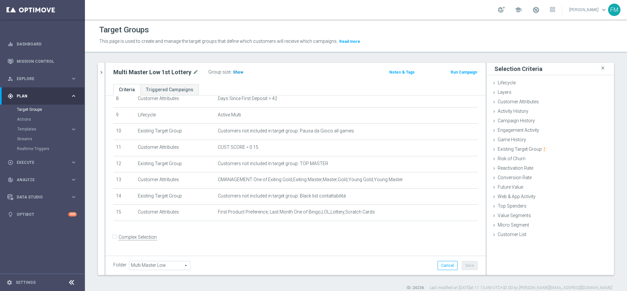
click at [235, 73] on span "Show" at bounding box center [238, 72] width 10 height 5
click at [103, 70] on icon "chevron_right" at bounding box center [101, 72] width 6 height 6
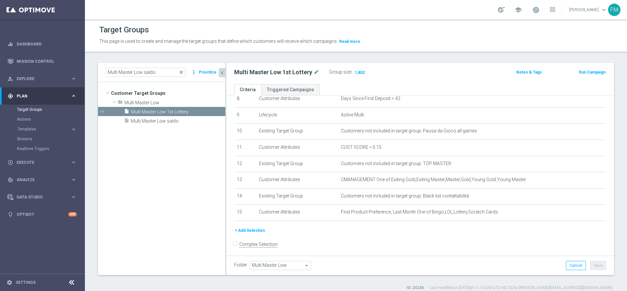
click at [184, 72] on span "close" at bounding box center [181, 72] width 5 height 5
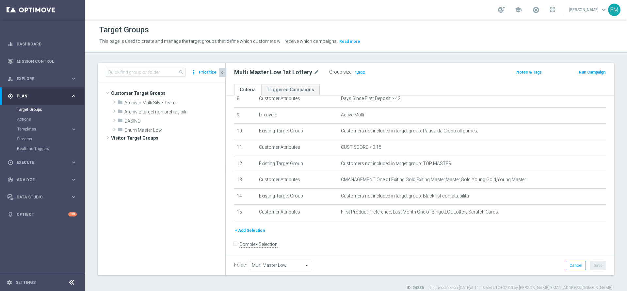
scroll to position [99, 0]
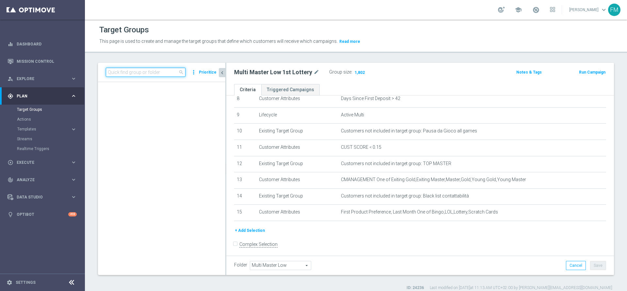
click at [148, 74] on input at bounding box center [146, 72] width 80 height 9
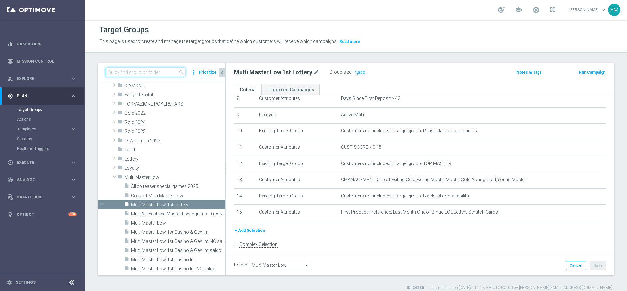
paste input "Churn 0-12M Talent ggr nb tra < 0"
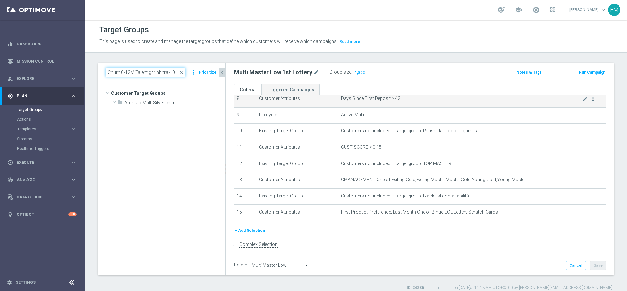
scroll to position [0, 0]
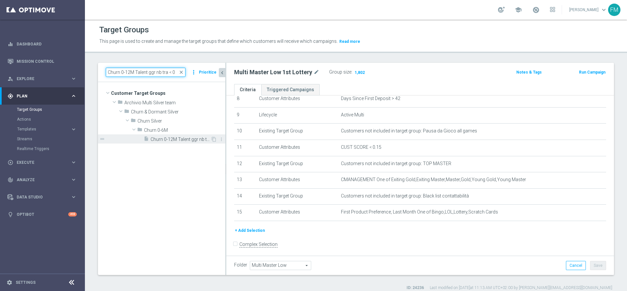
type input "Churn 0-12M Talent ggr nb tra < 0"
click at [179, 140] on span "Churn 0-12M Talent ggr nb tra < 0" at bounding box center [181, 140] width 60 height 6
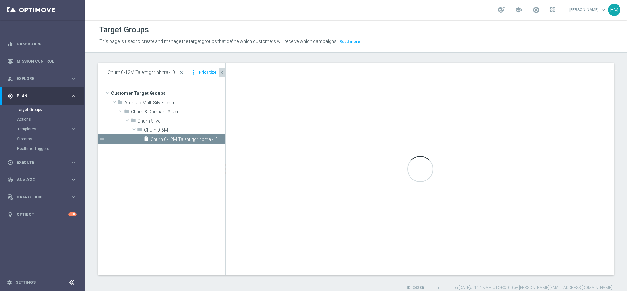
type input "Churn 0-6M"
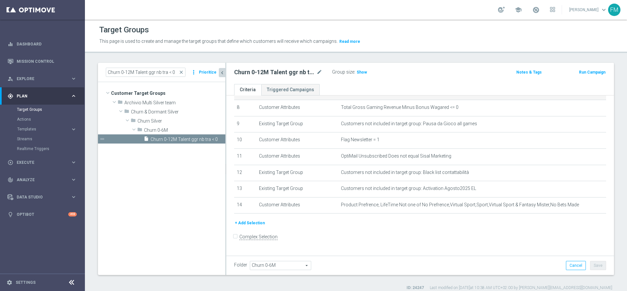
scroll to position [131, 0]
click at [318, 71] on icon "mode_edit" at bounding box center [320, 72] width 6 height 8
click at [298, 73] on input "Churn 0-12M Talent ggr nb tra < 0" at bounding box center [278, 72] width 88 height 9
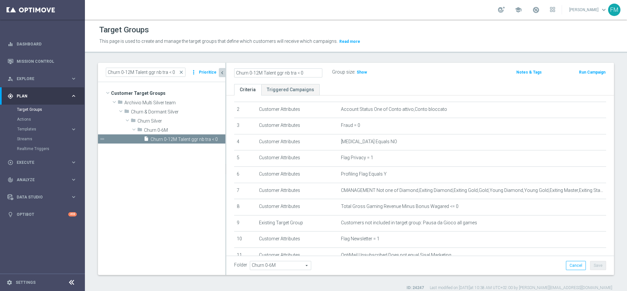
scroll to position [82, 0]
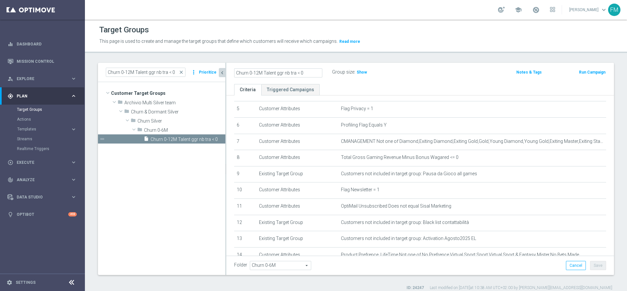
click at [422, 71] on div "Churn 0-12M Talent ggr nb tra < 0 Group size : Show" at bounding box center [356, 73] width 254 height 10
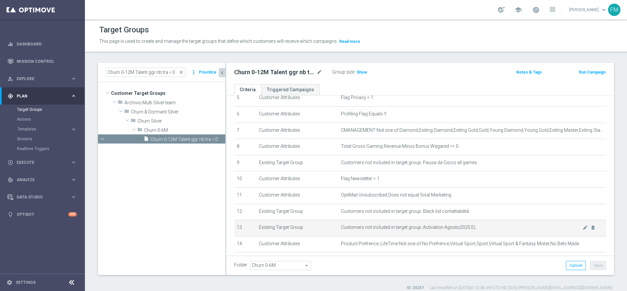
scroll to position [33, 0]
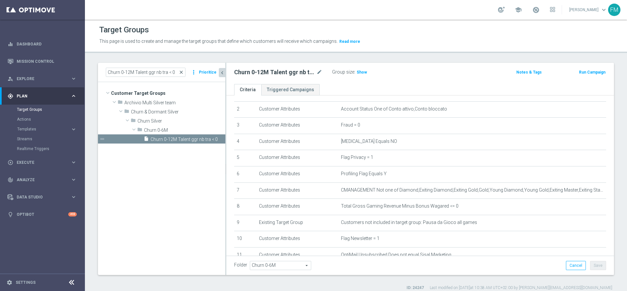
click at [182, 72] on span "close" at bounding box center [181, 72] width 5 height 5
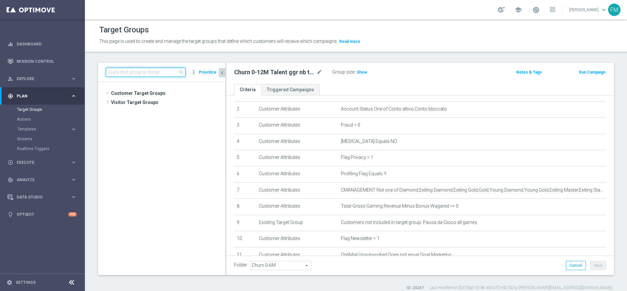
scroll to position [346, 0]
click at [169, 72] on input at bounding box center [146, 72] width 80 height 9
paste input "Multi Talent ggr nb lm 1st Lotteries"
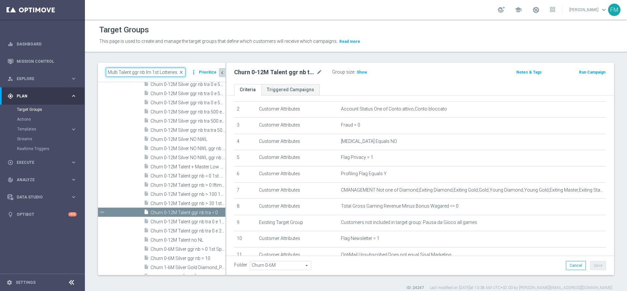
scroll to position [0, 0]
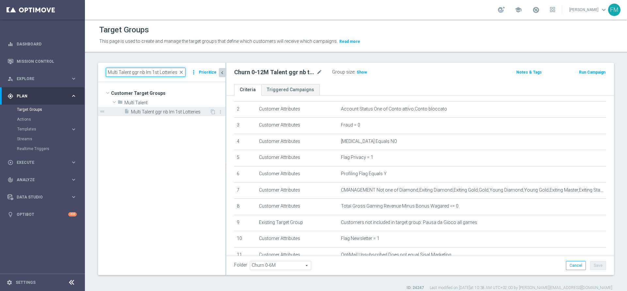
type input "Multi Talent ggr nb lm 1st Lotteries"
click at [186, 113] on span "Multi Talent ggr nb lm 1st Lotteries" at bounding box center [170, 112] width 79 height 6
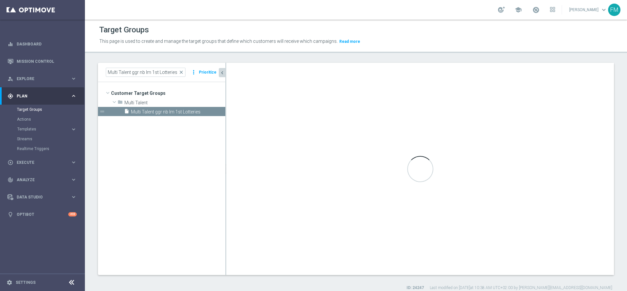
type input "Multi Talent"
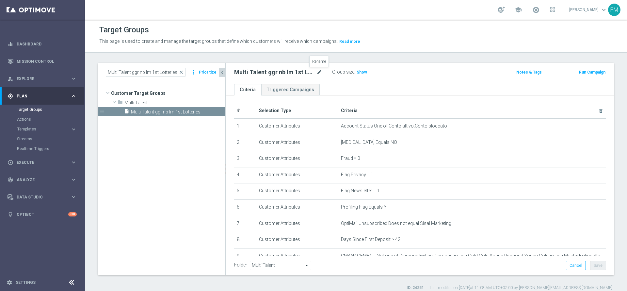
click at [319, 70] on icon "mode_edit" at bounding box center [320, 72] width 6 height 8
click at [282, 70] on input "Multi Talent ggr nb lm 1st Lotteries" at bounding box center [278, 72] width 88 height 9
type input "Multi Talent 1st Lotteries"
click at [418, 74] on div "Multi Talent 1st Lotteries Group size : Show" at bounding box center [356, 73] width 254 height 10
click at [593, 264] on button "Save" at bounding box center [598, 265] width 16 height 9
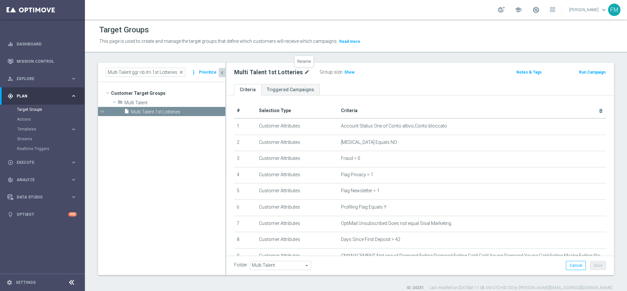
click at [306, 72] on icon "mode_edit" at bounding box center [307, 72] width 6 height 8
click at [26, 59] on link "Mission Control" at bounding box center [47, 61] width 60 height 17
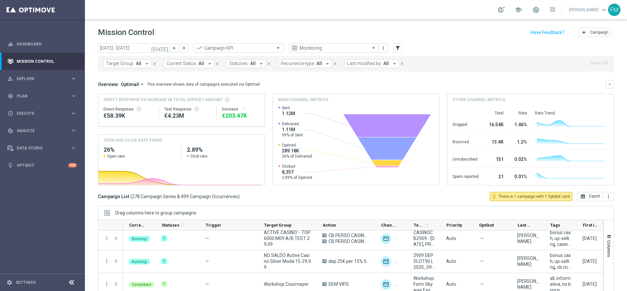
click at [169, 47] on button "[DATE]" at bounding box center [160, 48] width 20 height 10
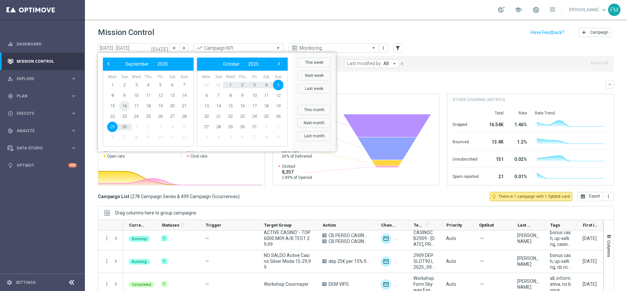
click at [124, 107] on span "16" at bounding box center [124, 106] width 10 height 10
click at [113, 113] on span "22" at bounding box center [112, 116] width 10 height 10
type input "[DATE] - [DATE]"
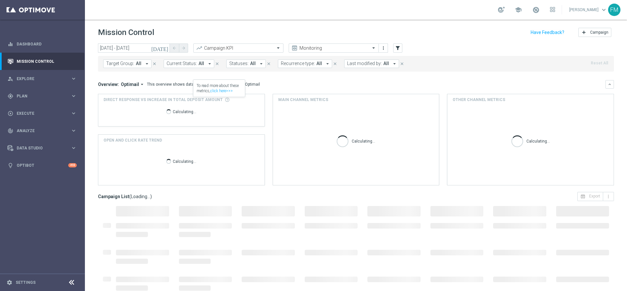
click at [377, 64] on span "Last modified by:" at bounding box center [364, 64] width 35 height 6
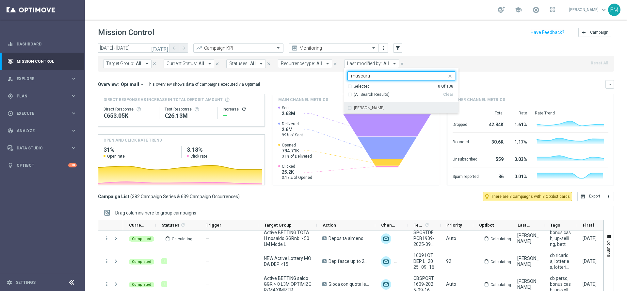
click at [391, 108] on div "[PERSON_NAME]" at bounding box center [404, 108] width 101 height 4
type input "mascaru"
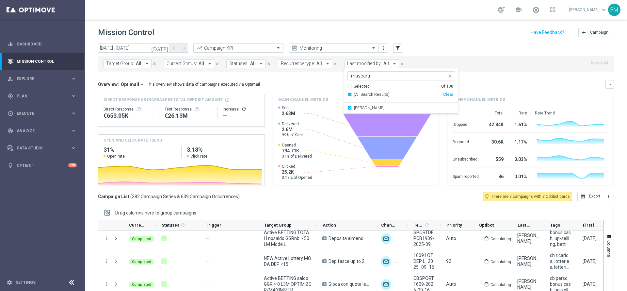
click at [433, 38] on div "Mission Control add Campaign" at bounding box center [356, 32] width 516 height 13
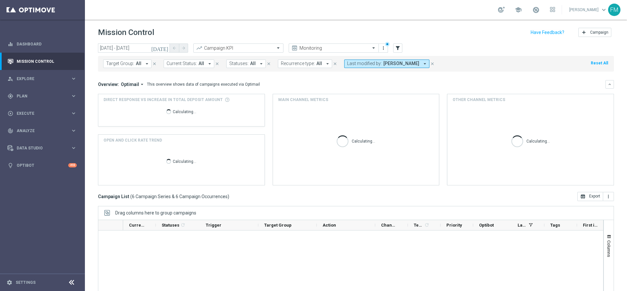
scroll to position [55, 0]
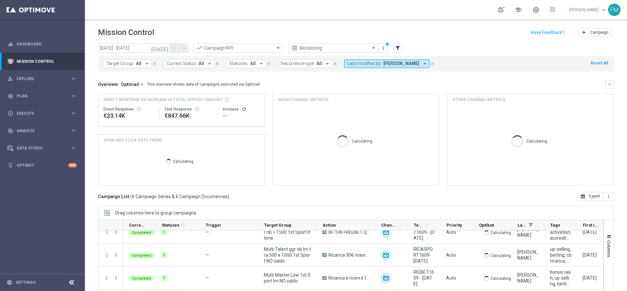
click at [412, 64] on span "[PERSON_NAME]" at bounding box center [402, 64] width 36 height 6
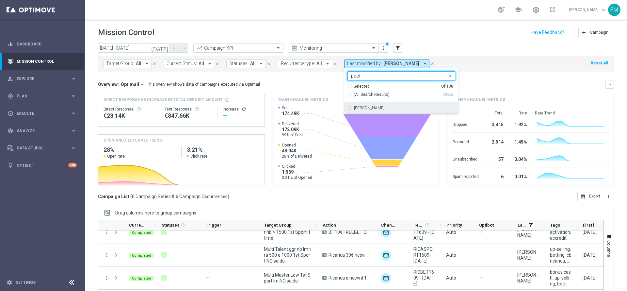
click at [399, 110] on div "[PERSON_NAME]" at bounding box center [402, 108] width 108 height 10
type input "paol"
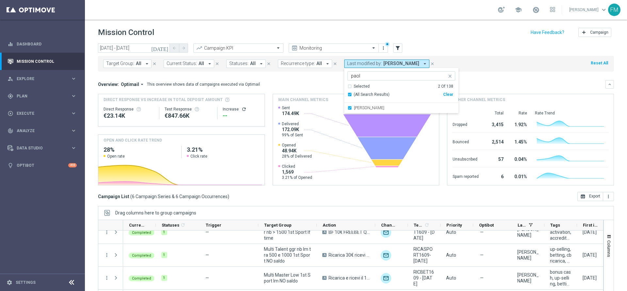
click at [446, 50] on div "[DATE] [DATE] - [DATE] arrow_back arrow_forward Campaign KPI trending_up Monito…" at bounding box center [356, 48] width 516 height 10
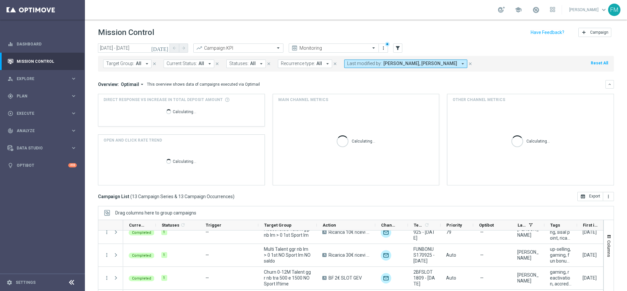
click at [423, 67] on button "Last modified by: [PERSON_NAME], [PERSON_NAME] arrow_drop_down" at bounding box center [405, 63] width 123 height 8
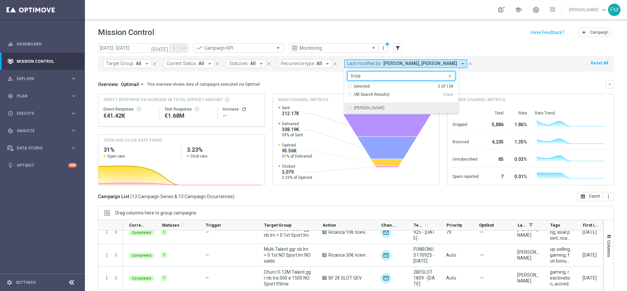
click at [413, 106] on div "[PERSON_NAME]" at bounding box center [404, 108] width 101 height 4
type input "troia"
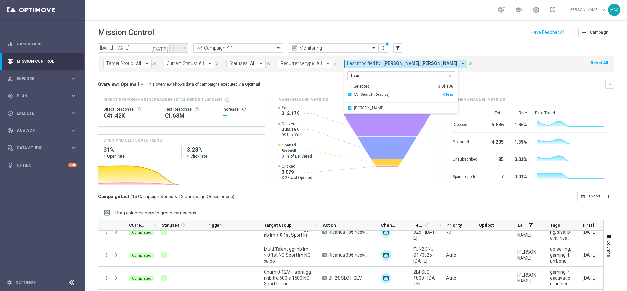
click at [439, 42] on header "Mission Control add Campaign" at bounding box center [356, 32] width 542 height 24
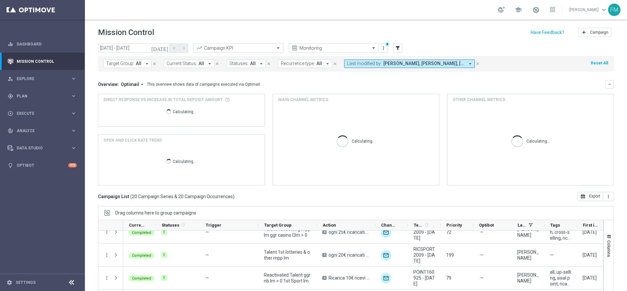
drag, startPoint x: 428, startPoint y: 69, endPoint x: 426, endPoint y: 64, distance: 5.0
click at [426, 64] on div "Target Group: All arrow_drop_down close Current Status: All arrow_drop_down clo…" at bounding box center [356, 64] width 516 height 16
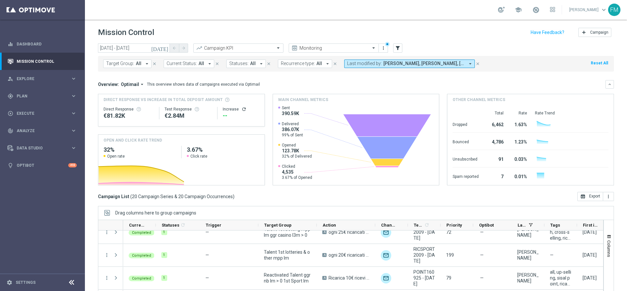
click at [426, 64] on span "[PERSON_NAME], [PERSON_NAME], [PERSON_NAME]" at bounding box center [424, 64] width 81 height 6
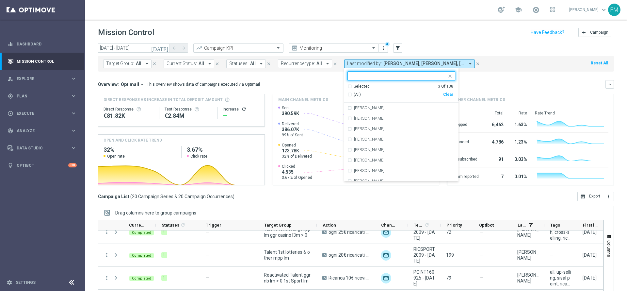
type input "c"
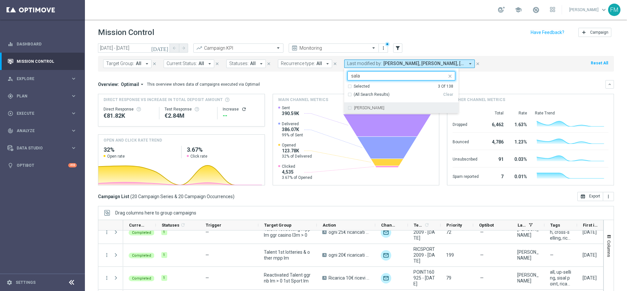
click at [404, 109] on div "[PERSON_NAME]" at bounding box center [404, 108] width 101 height 4
type input "sala"
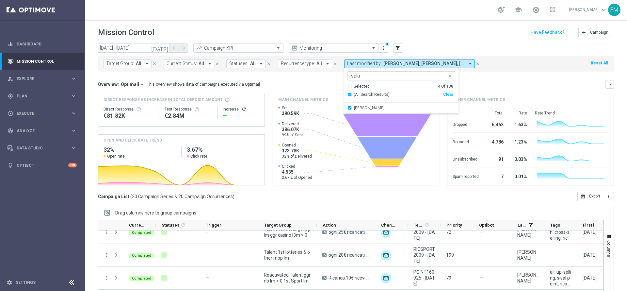
click at [455, 14] on div "school [PERSON_NAME] keyboard_arrow_down FM" at bounding box center [356, 10] width 542 height 20
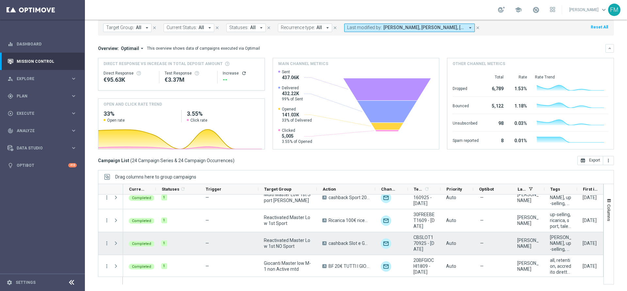
scroll to position [467, 0]
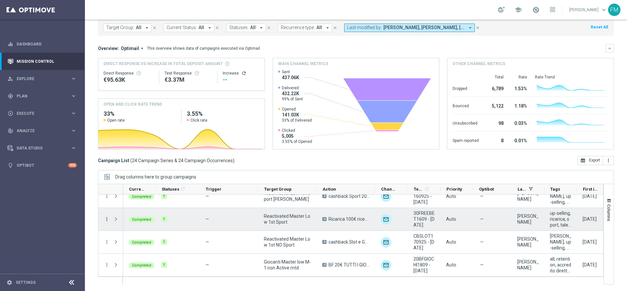
click at [106, 216] on icon "more_vert" at bounding box center [107, 219] width 6 height 6
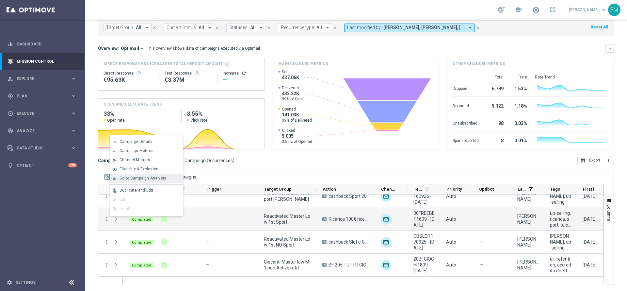
click at [148, 179] on span "Go to Campaign Analysis" at bounding box center [143, 178] width 47 height 5
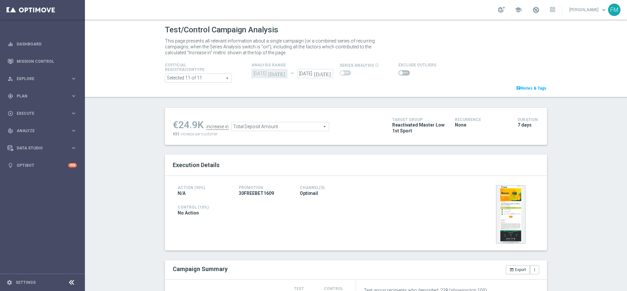
click at [314, 125] on span "Total Deposit Amount" at bounding box center [280, 126] width 97 height 8
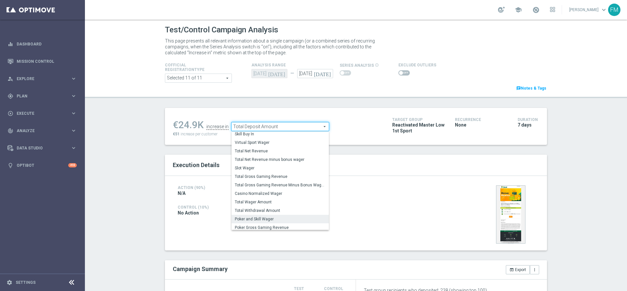
scroll to position [93, 0]
click at [271, 203] on span "Total Wager Amount" at bounding box center [280, 200] width 91 height 5
type input "Total Wager Amount"
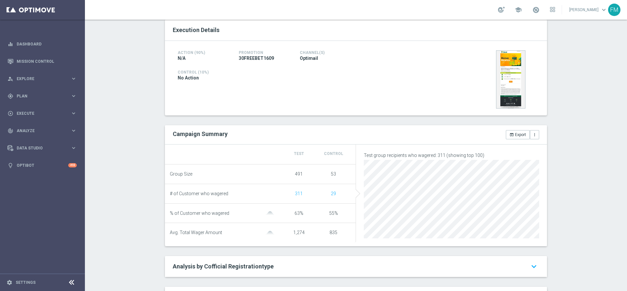
scroll to position [5, 0]
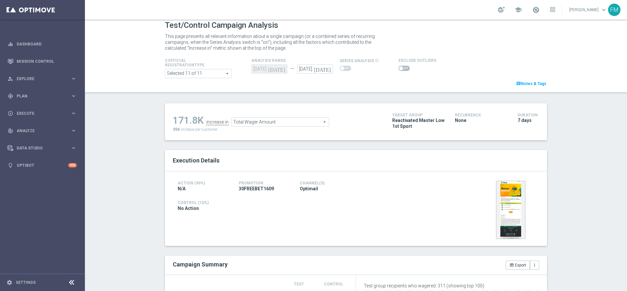
click at [399, 67] on span at bounding box center [401, 68] width 4 height 4
click at [399, 67] on input "checkbox" at bounding box center [404, 68] width 11 height 5
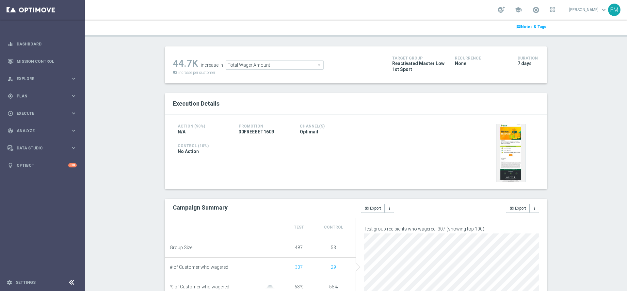
scroll to position [54, 0]
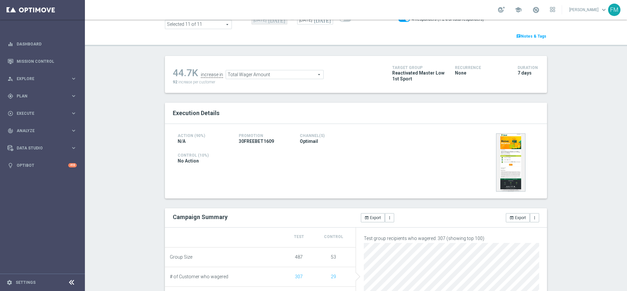
click at [278, 71] on span "Total Wager Amount" at bounding box center [274, 74] width 97 height 8
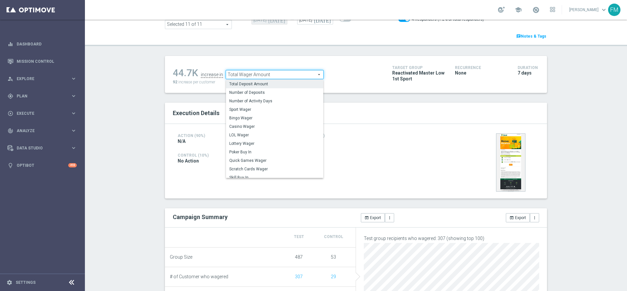
click at [270, 86] on span "Total Deposit Amount" at bounding box center [274, 83] width 91 height 5
checkbox input "false"
type input "Total Deposit Amount"
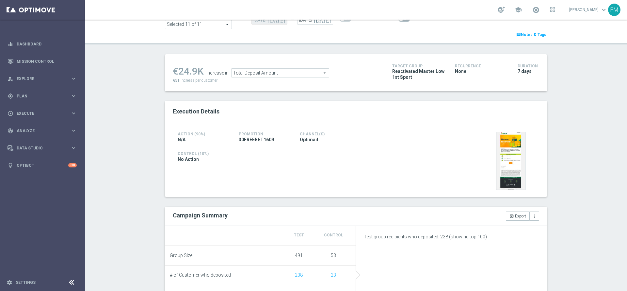
scroll to position [5, 0]
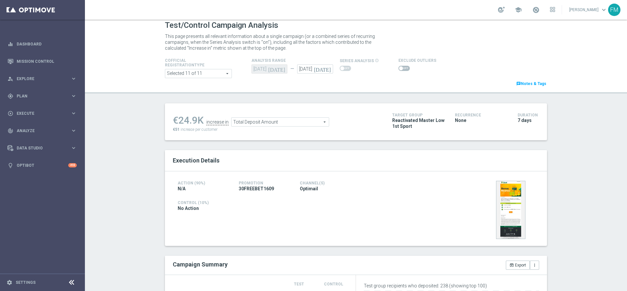
click at [401, 67] on span at bounding box center [404, 68] width 11 height 5
click at [401, 67] on input "checkbox" at bounding box center [404, 68] width 11 height 5
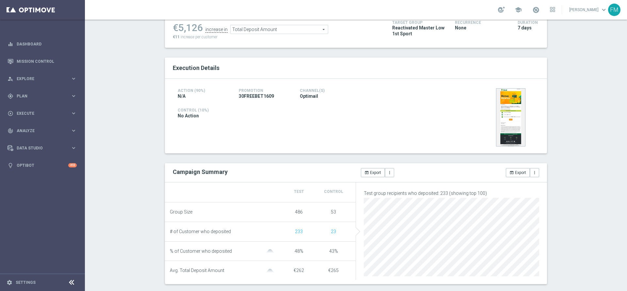
scroll to position [0, 0]
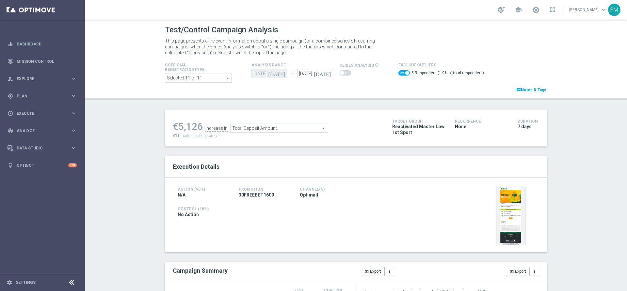
click at [294, 126] on span "Total Deposit Amount" at bounding box center [279, 128] width 97 height 8
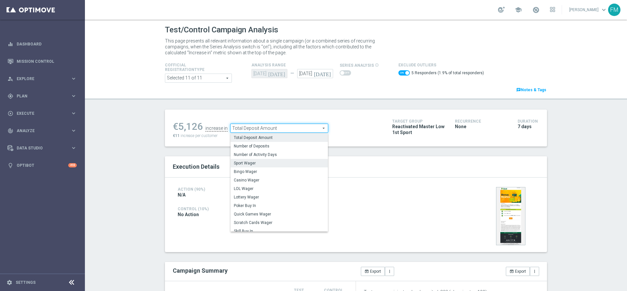
click at [269, 162] on span "Sport Wager" at bounding box center [279, 162] width 91 height 5
checkbox input "false"
type input "Sport Wager"
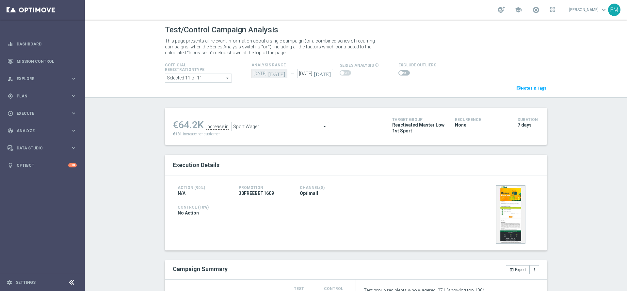
click at [400, 72] on span at bounding box center [404, 72] width 11 height 5
click at [400, 72] on input "checkbox" at bounding box center [404, 72] width 11 height 5
checkbox input "true"
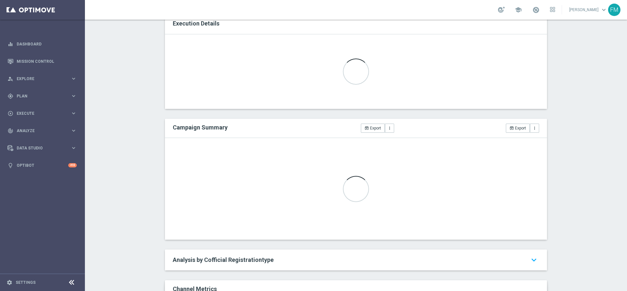
scroll to position [192, 0]
